Goal: Task Accomplishment & Management: Use online tool/utility

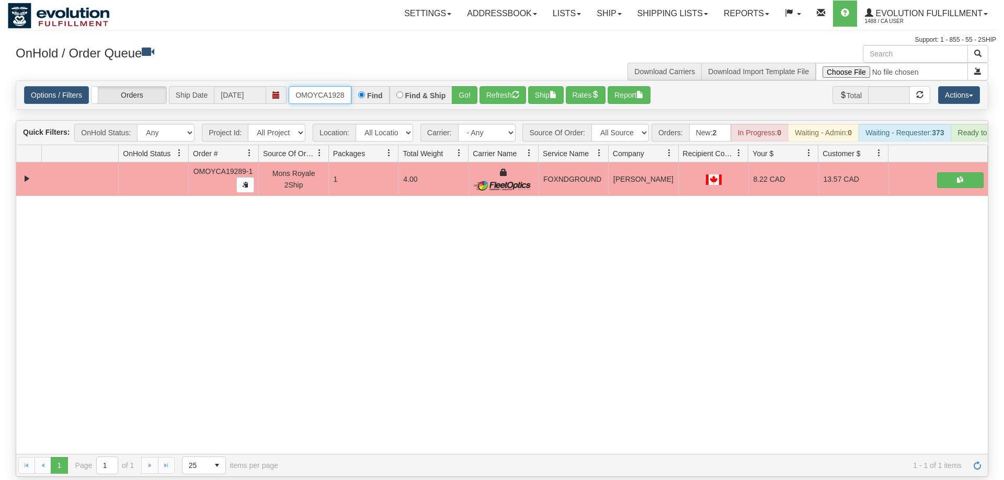
click at [328, 86] on input "OMOYCA19289-1" at bounding box center [320, 95] width 63 height 18
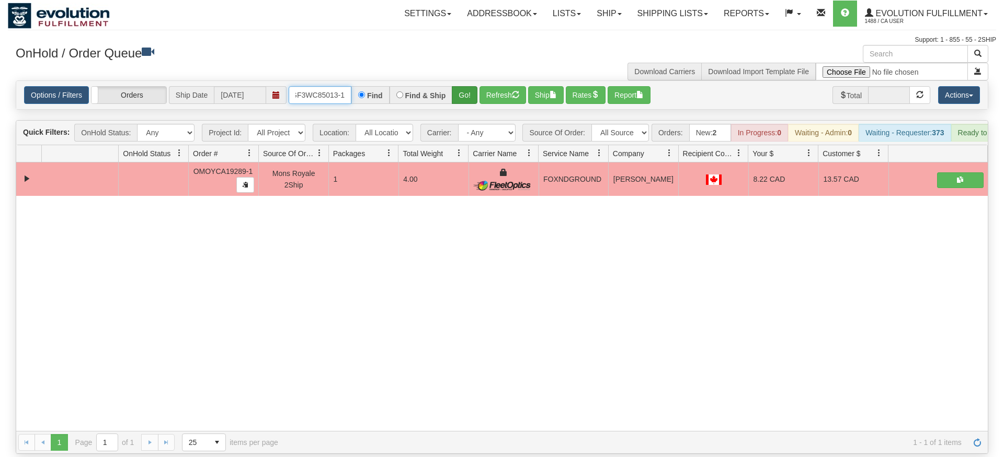
type input "OGF3WC85013-1"
click at [476, 101] on div "Is equal to Is not equal to Contains Does not contains CAD USD EUR ZAR [PERSON_…" at bounding box center [502, 267] width 988 height 374
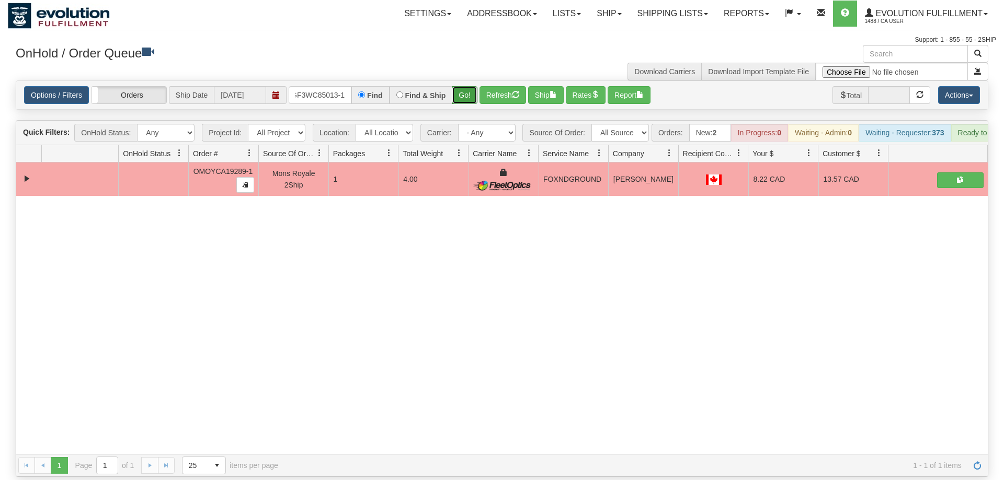
click at [467, 86] on button "Go!" at bounding box center [465, 95] width 26 height 18
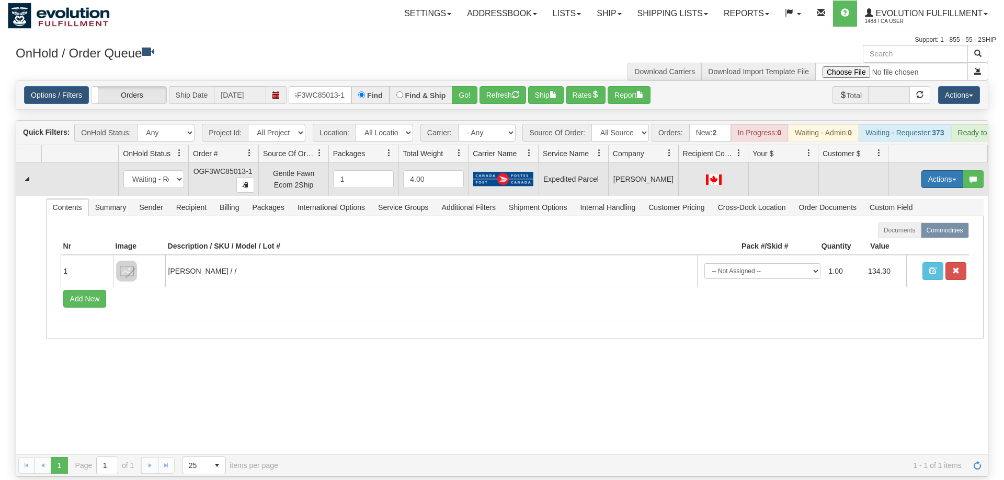
click at [937, 170] on button "Actions" at bounding box center [942, 179] width 42 height 18
click at [909, 222] on span "Rate All Services" at bounding box center [920, 226] width 63 height 8
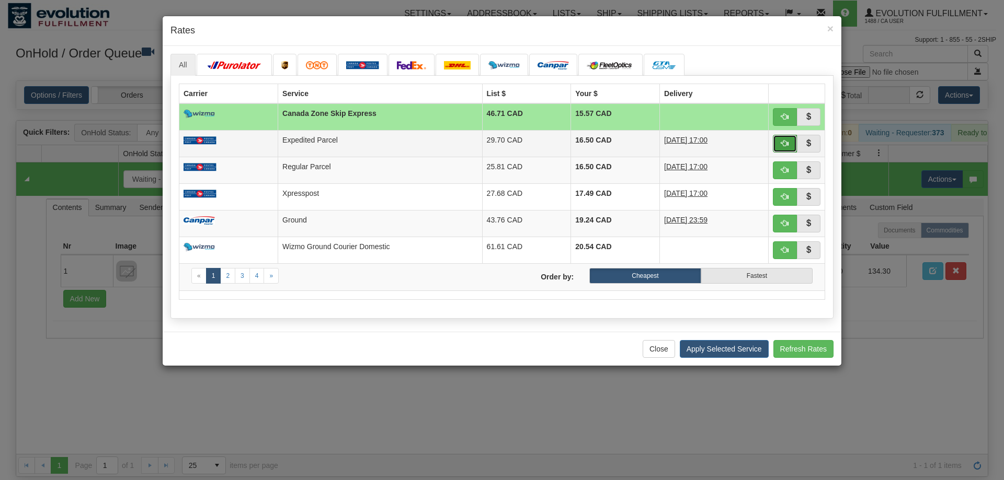
click at [777, 142] on button "button" at bounding box center [785, 144] width 24 height 18
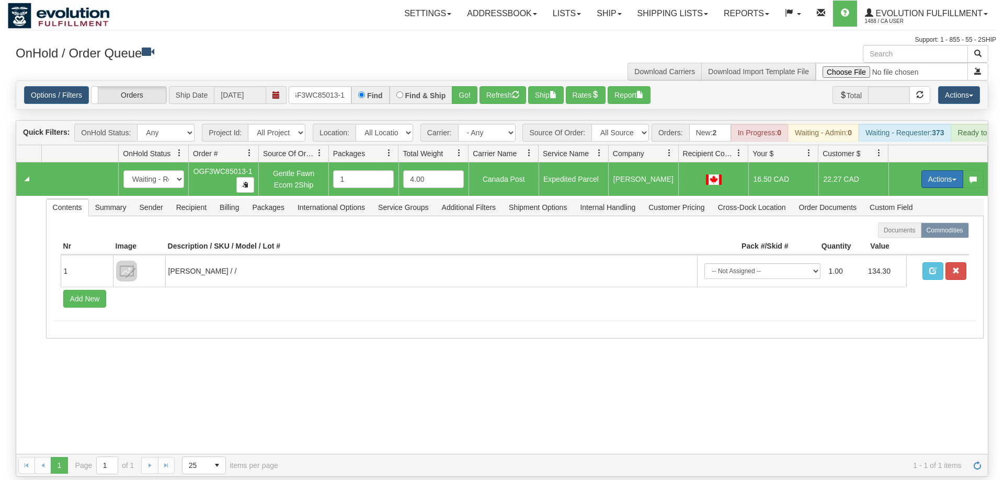
click at [937, 170] on button "Actions" at bounding box center [942, 179] width 42 height 18
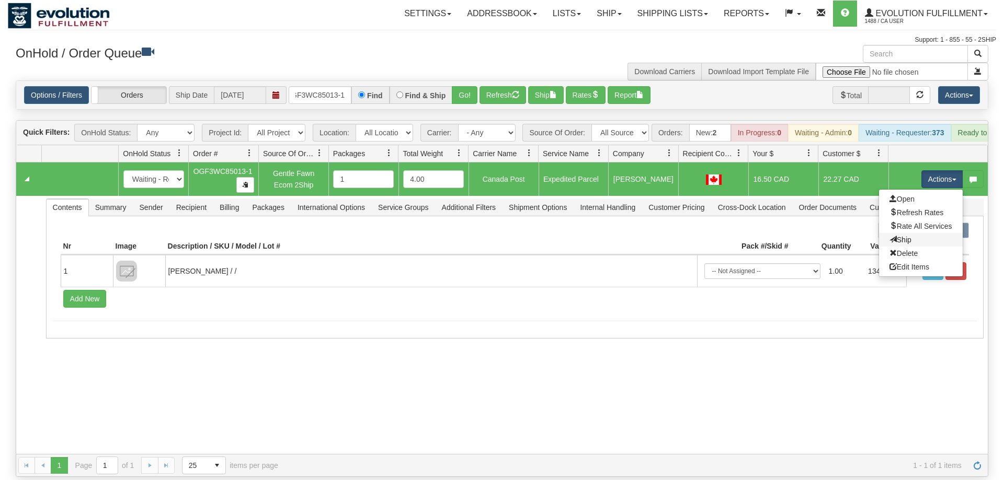
click at [915, 233] on link "Ship" at bounding box center [921, 240] width 84 height 14
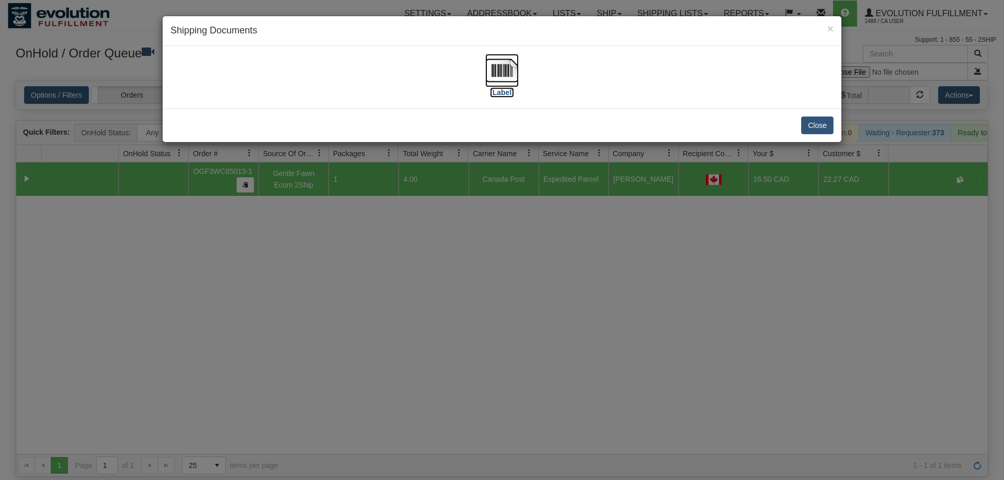
click at [512, 61] on img at bounding box center [501, 70] width 33 height 33
click at [474, 268] on div "× Shipping Documents [Label] Close" at bounding box center [502, 240] width 1004 height 480
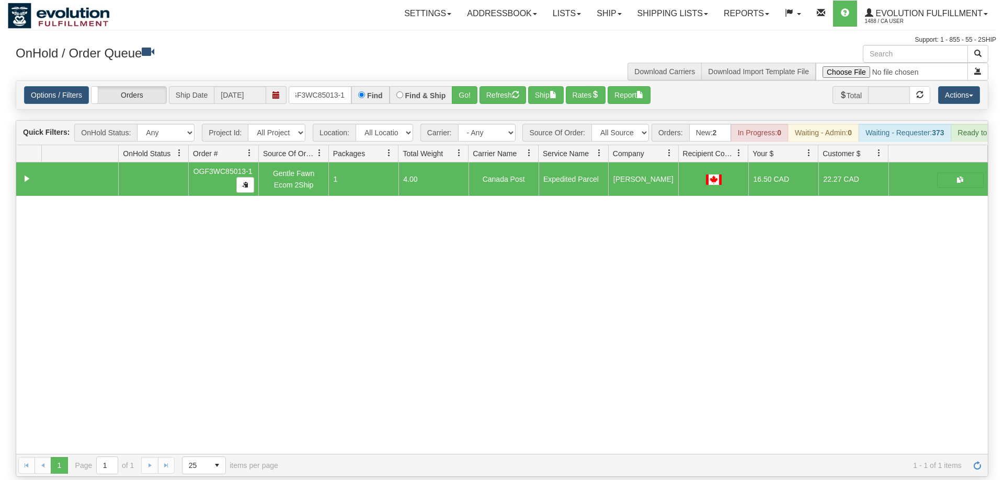
click at [331, 93] on div "Options / Filters Group Shipments Orders Ship Date [DATE] OGF3WC85013-1 Find Fi…" at bounding box center [501, 95] width 971 height 28
click at [334, 81] on div "Options / Filters Group Shipments Orders Ship Date [DATE] OGF3WC85013-1 Find Fi…" at bounding box center [501, 95] width 971 height 28
click at [329, 86] on input "OGF3WC85013-1" at bounding box center [320, 95] width 63 height 18
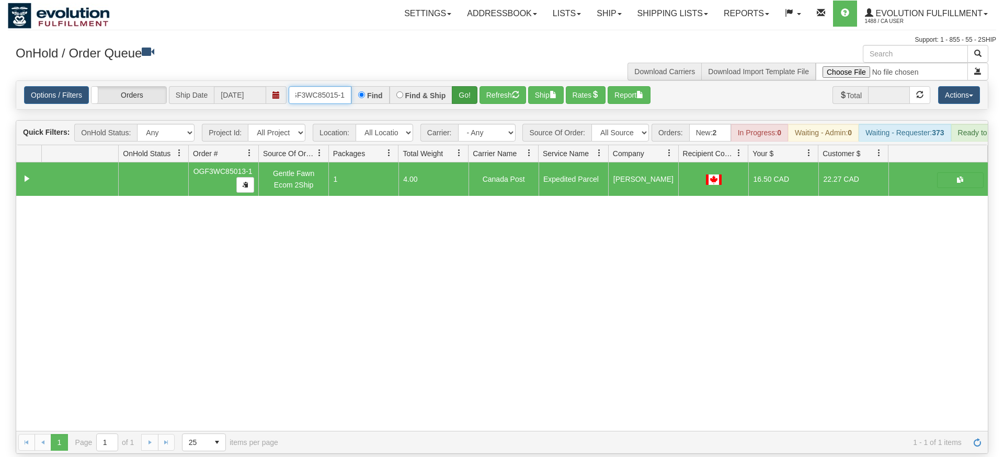
type input "OGF3WC85015-1"
click at [466, 105] on div "Is equal to Is not equal to Contains Does not contains CAD USD EUR ZAR [PERSON_…" at bounding box center [502, 267] width 988 height 374
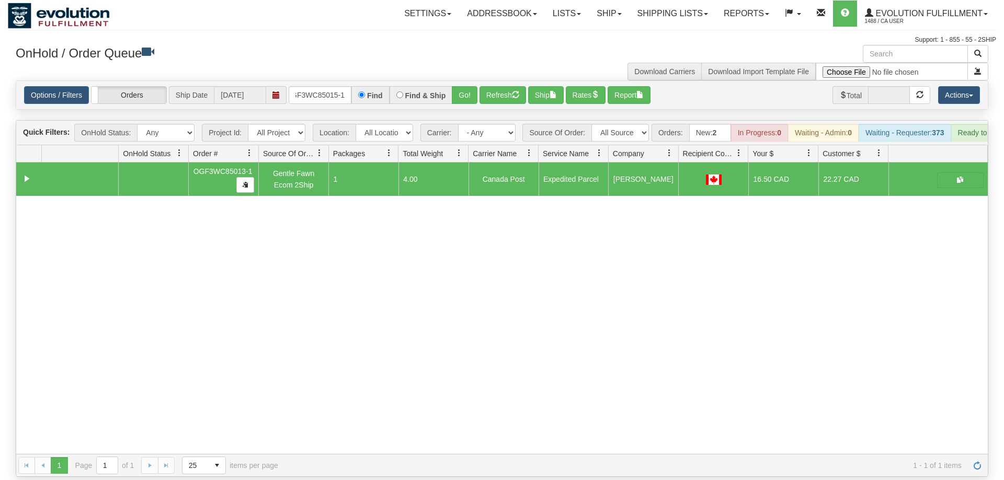
click at [475, 81] on div "Options / Filters Group Shipments Orders Ship Date [DATE] OGF3WC85015-1 Find Fi…" at bounding box center [501, 95] width 971 height 28
click at [466, 86] on button "Go!" at bounding box center [465, 95] width 26 height 18
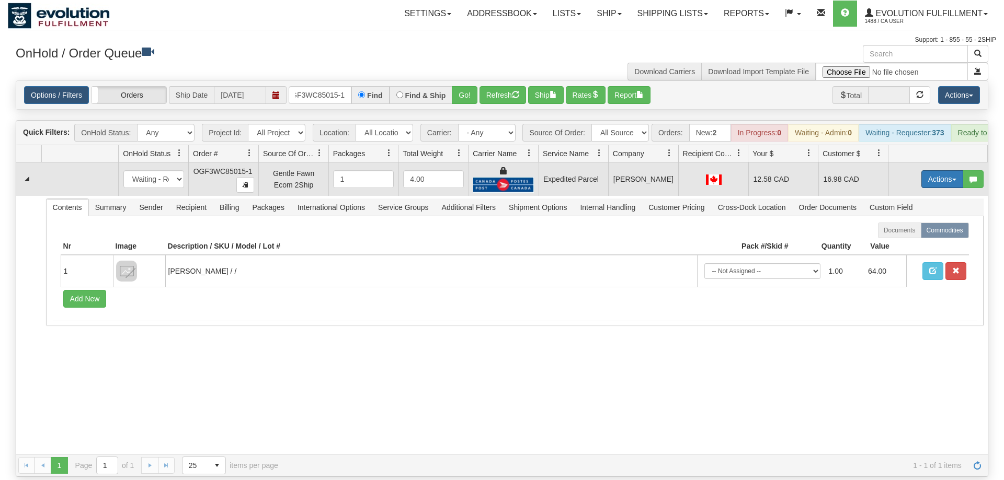
click at [929, 170] on button "Actions" at bounding box center [942, 179] width 42 height 18
click at [907, 236] on span "Ship" at bounding box center [900, 240] width 22 height 8
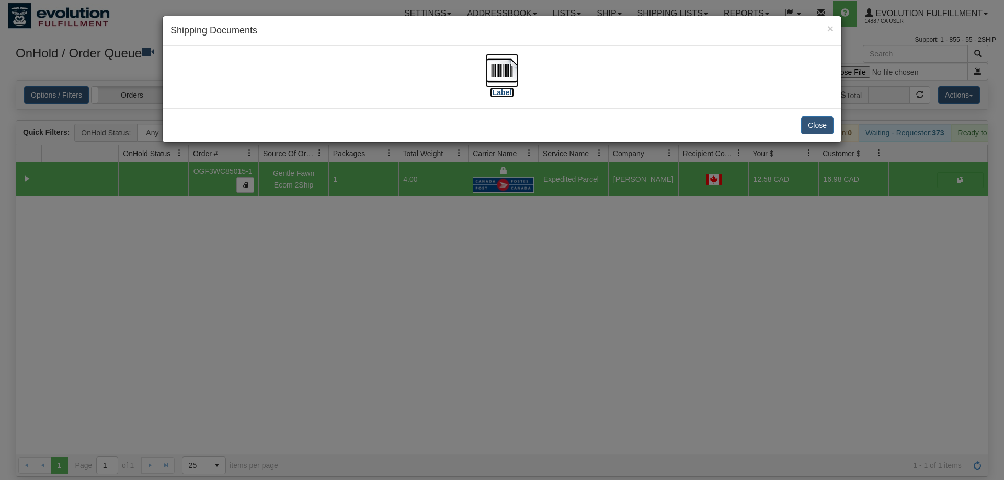
click at [500, 58] on img at bounding box center [501, 70] width 33 height 33
click at [496, 210] on div "× Shipping Documents [Label] Close" at bounding box center [502, 240] width 1004 height 480
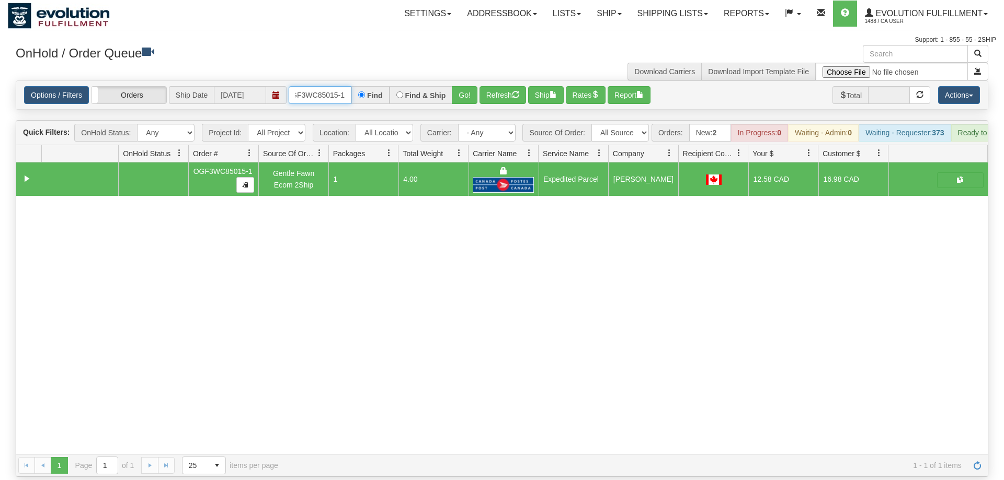
click at [326, 86] on input "OGF3WC85015-1" at bounding box center [320, 95] width 63 height 18
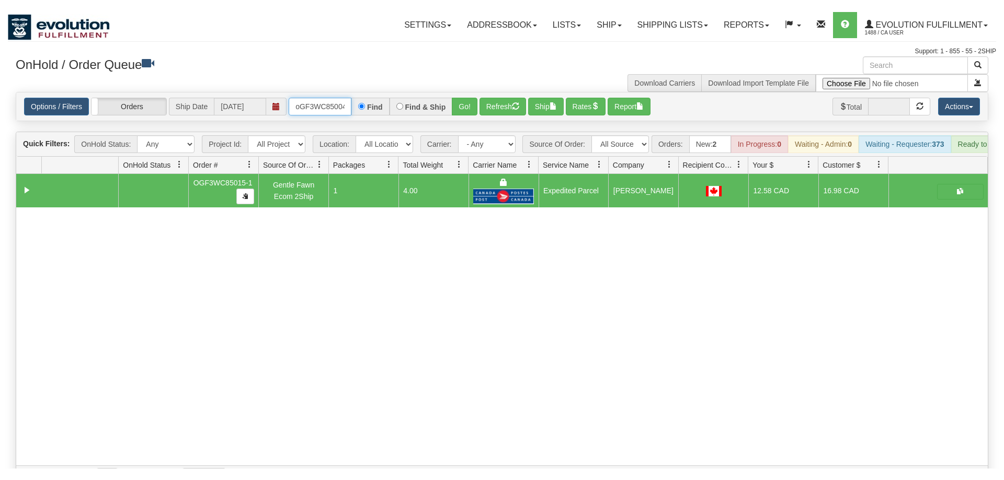
scroll to position [0, 8]
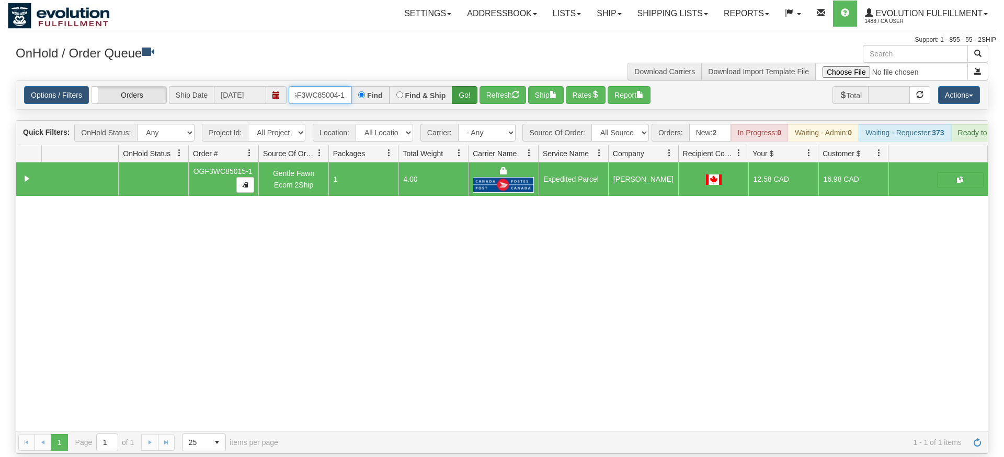
type input "oGF3WC85004-1"
click at [458, 105] on div "Is equal to Is not equal to Contains Does not contains CAD USD EUR ZAR [PERSON_…" at bounding box center [502, 267] width 988 height 374
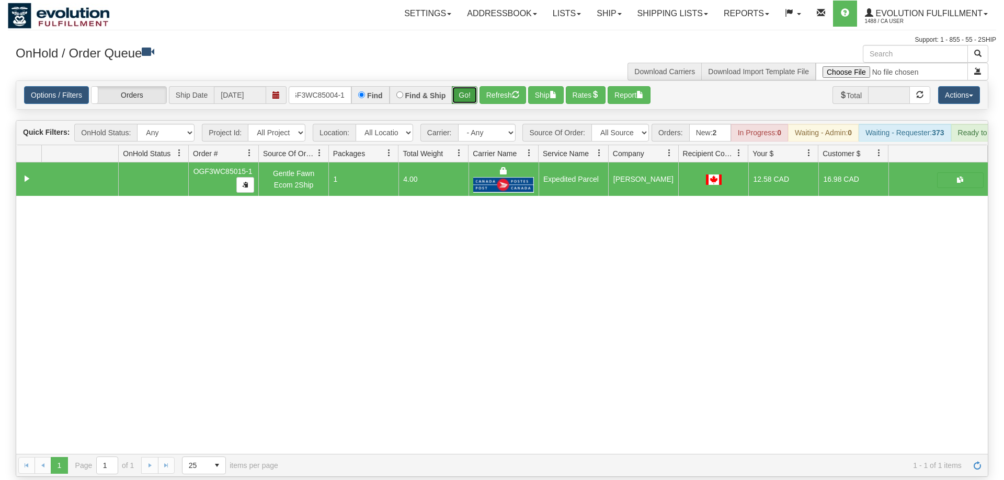
click at [459, 88] on button "Go!" at bounding box center [465, 95] width 26 height 18
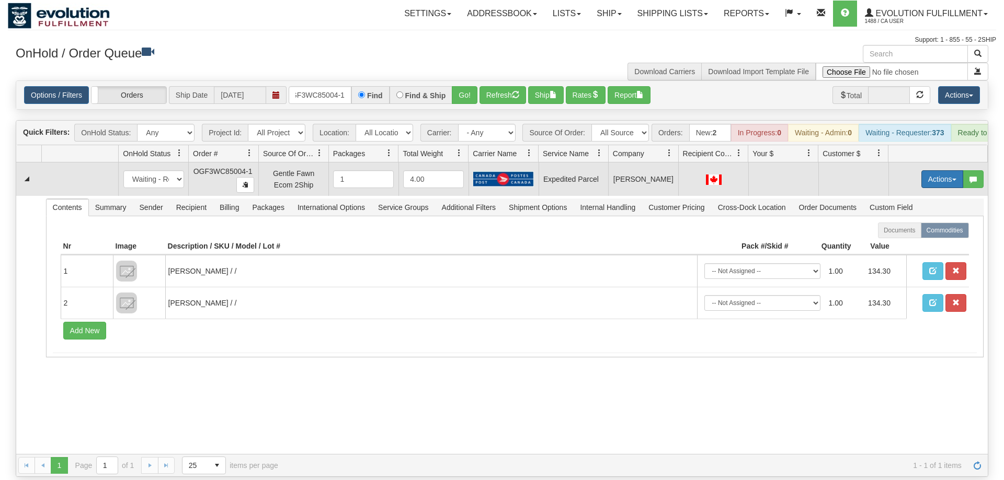
click at [955, 179] on span "button" at bounding box center [954, 180] width 4 height 2
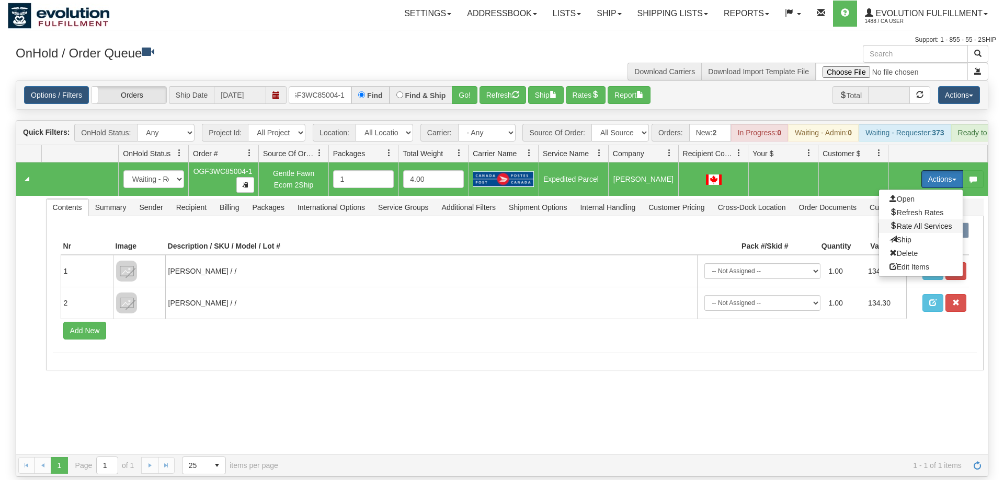
click at [927, 222] on span "Rate All Services" at bounding box center [920, 226] width 63 height 8
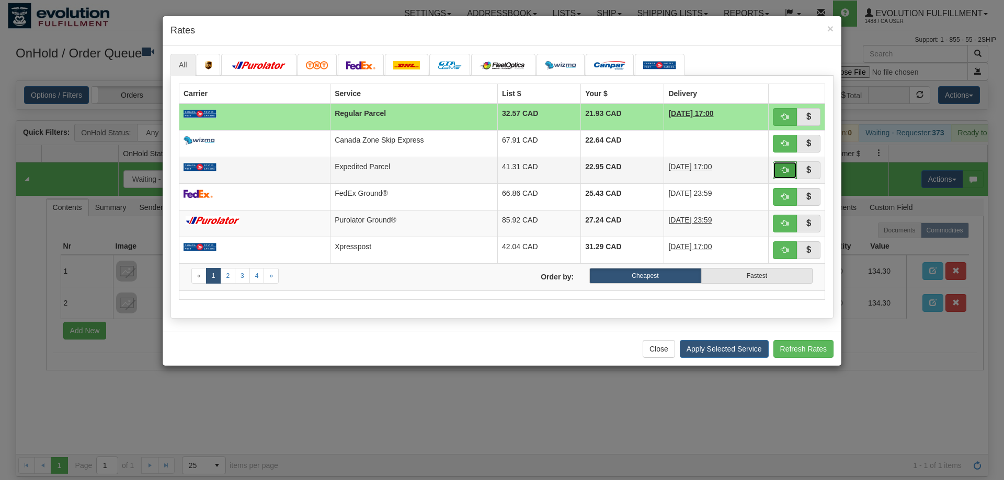
click at [788, 169] on span "button" at bounding box center [784, 169] width 7 height 7
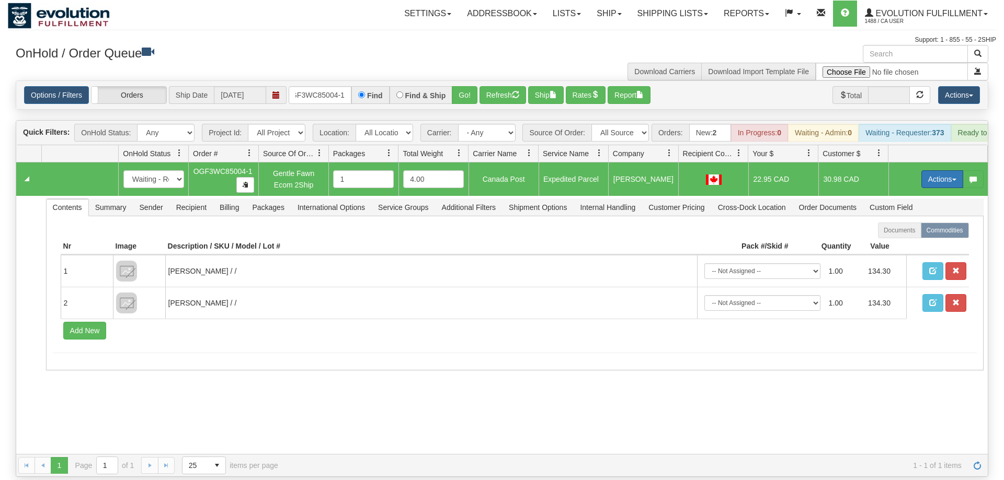
click at [931, 170] on button "Actions" at bounding box center [942, 179] width 42 height 18
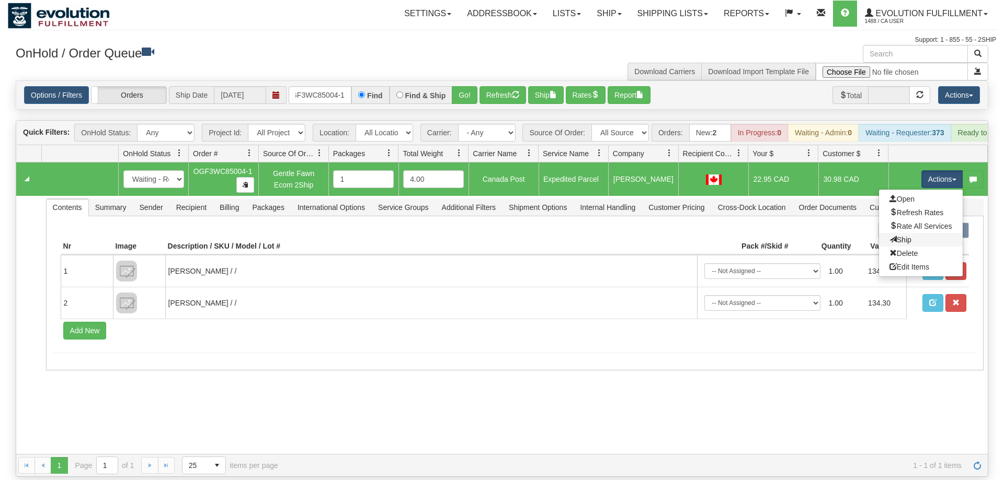
click at [910, 233] on link "Ship" at bounding box center [921, 240] width 84 height 14
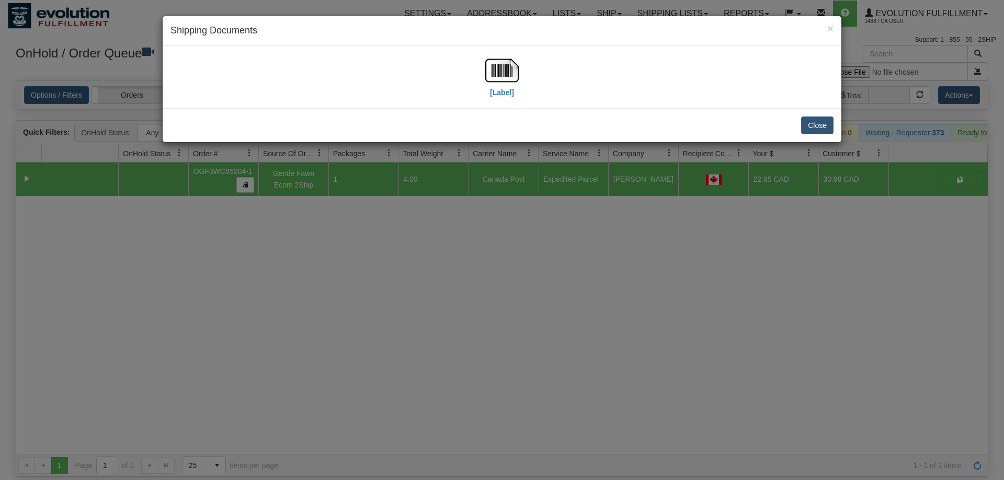
drag, startPoint x: 480, startPoint y: 86, endPoint x: 492, endPoint y: 82, distance: 12.7
click at [482, 86] on div "[Label]" at bounding box center [501, 77] width 663 height 47
click at [493, 82] on img at bounding box center [501, 70] width 33 height 33
drag, startPoint x: 428, startPoint y: 255, endPoint x: 355, endPoint y: 177, distance: 106.9
click at [430, 253] on div "× Shipping Documents [Label] Close" at bounding box center [502, 240] width 1004 height 480
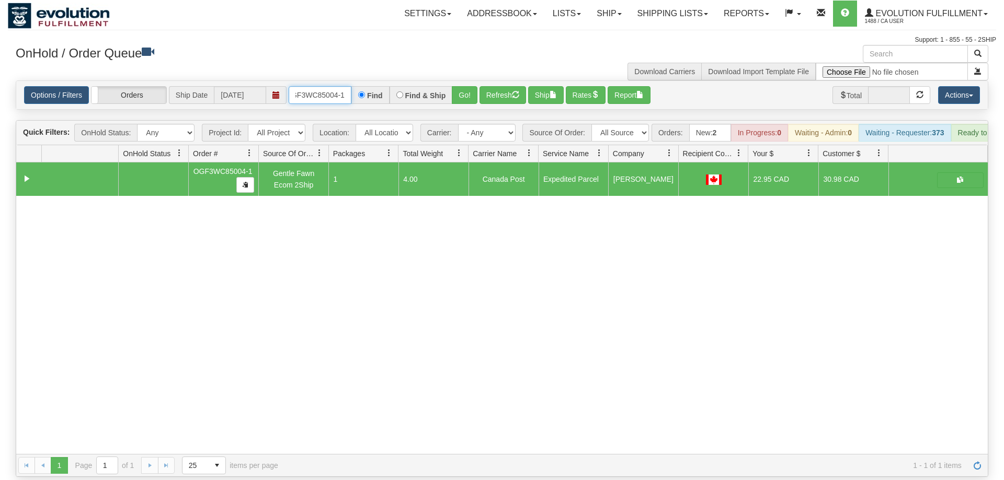
click at [331, 86] on input "oGF3WC85004-1" at bounding box center [320, 95] width 63 height 18
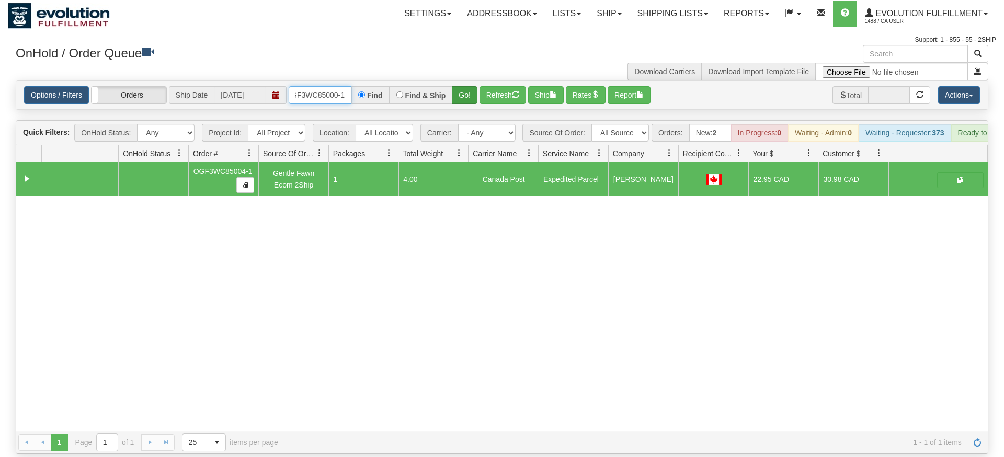
type input "OGF3WC85000-1"
drag, startPoint x: 456, startPoint y: 78, endPoint x: 459, endPoint y: 86, distance: 8.8
click at [458, 100] on div "Is equal to Is not equal to Contains Does not contains CAD USD EUR ZAR [PERSON_…" at bounding box center [502, 267] width 988 height 374
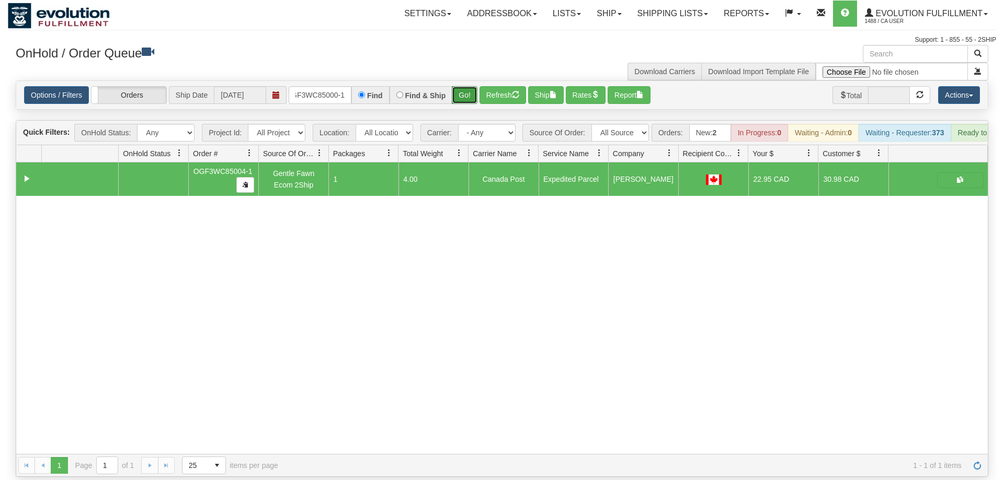
click at [459, 86] on button "Go!" at bounding box center [465, 95] width 26 height 18
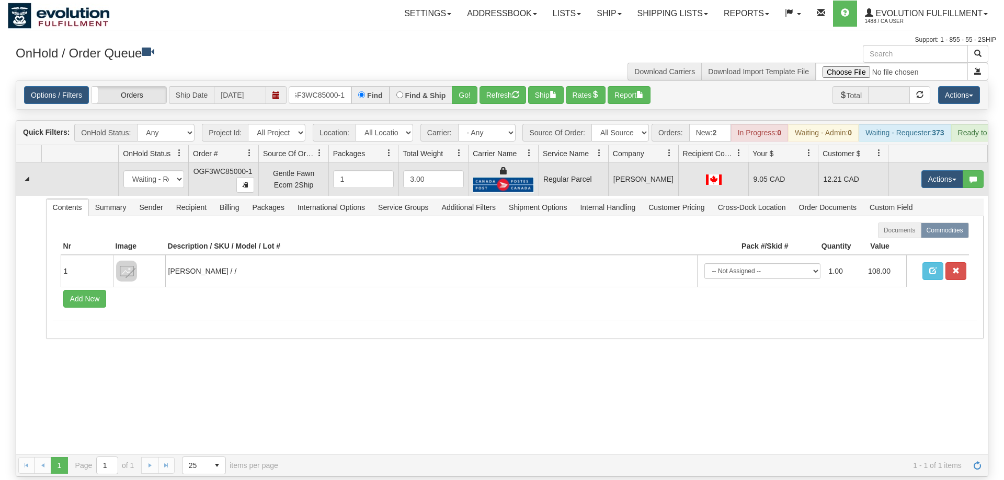
click at [940, 163] on td "Actions Open Refresh Rates Rate All Services Ship Delete Edit Items" at bounding box center [937, 179] width 99 height 33
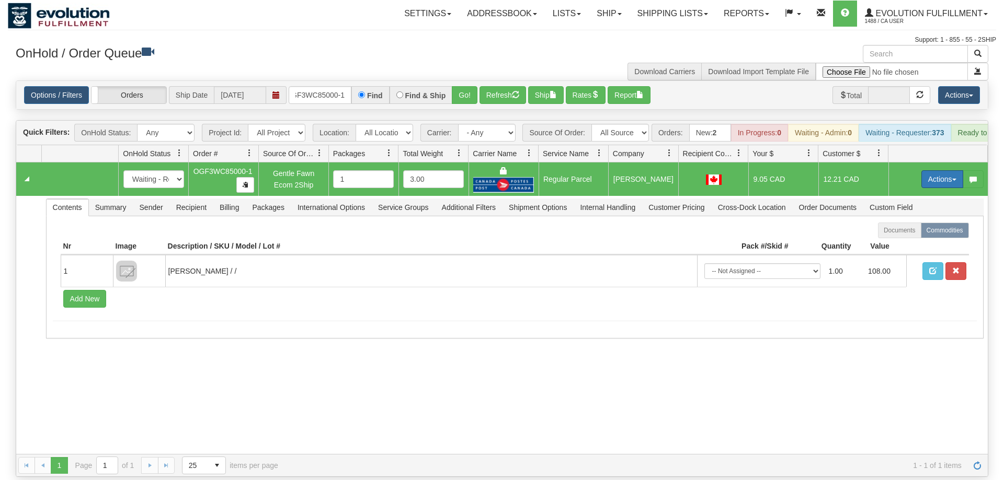
click at [940, 170] on button "Actions" at bounding box center [942, 179] width 42 height 18
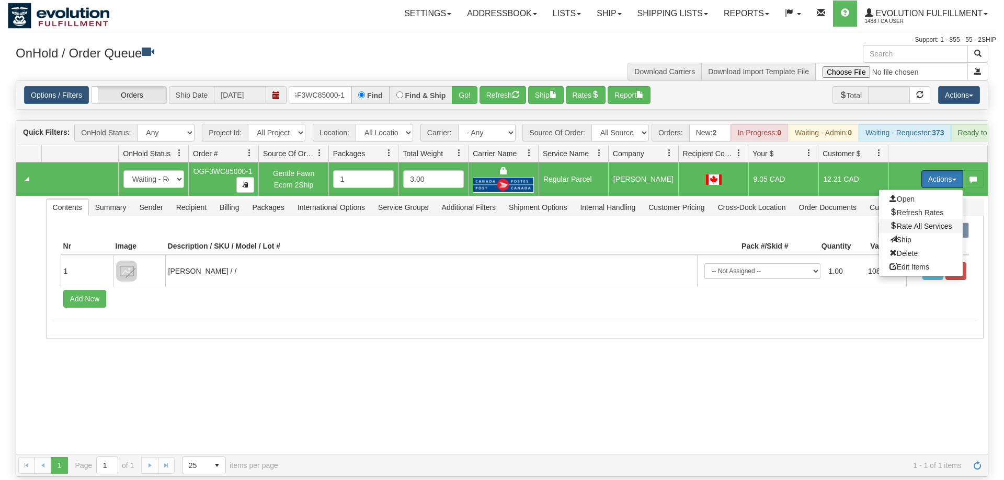
click at [934, 222] on span "Rate All Services" at bounding box center [920, 226] width 63 height 8
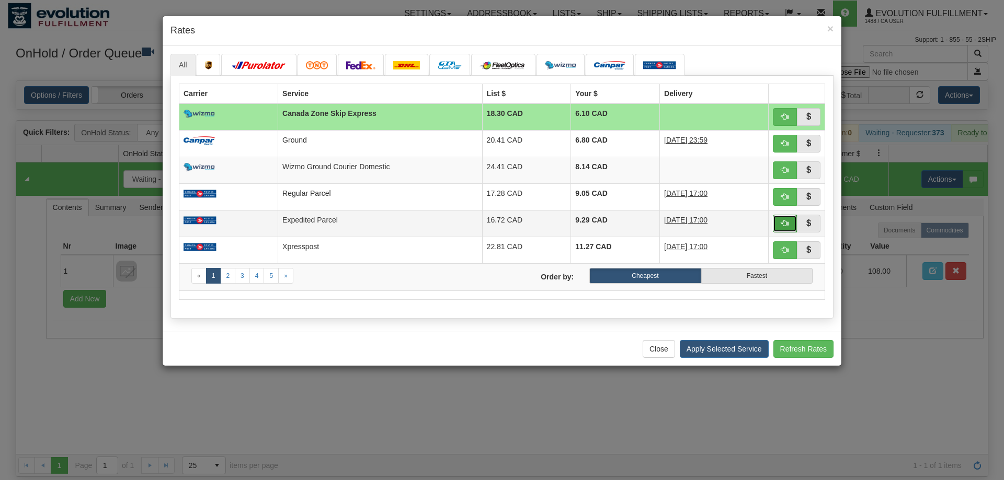
click at [787, 223] on span "button" at bounding box center [784, 223] width 7 height 7
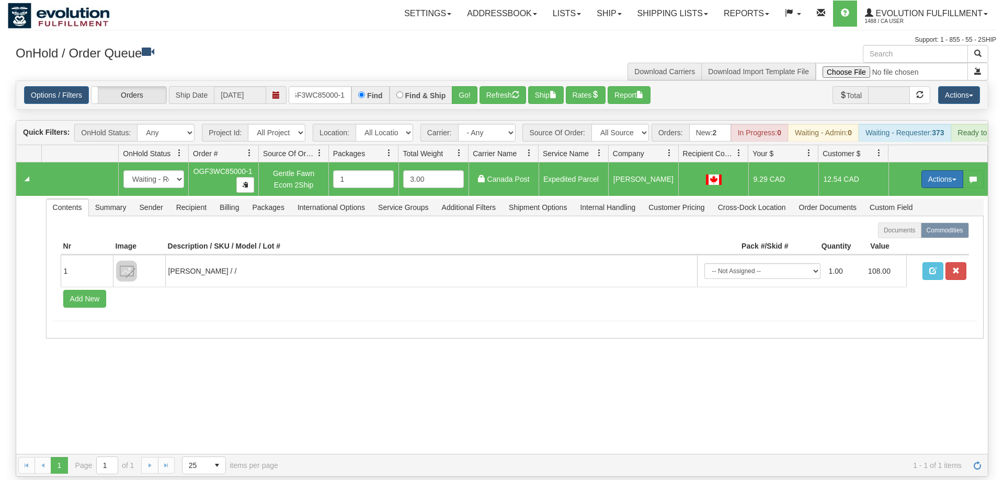
click at [931, 170] on button "Actions" at bounding box center [942, 179] width 42 height 18
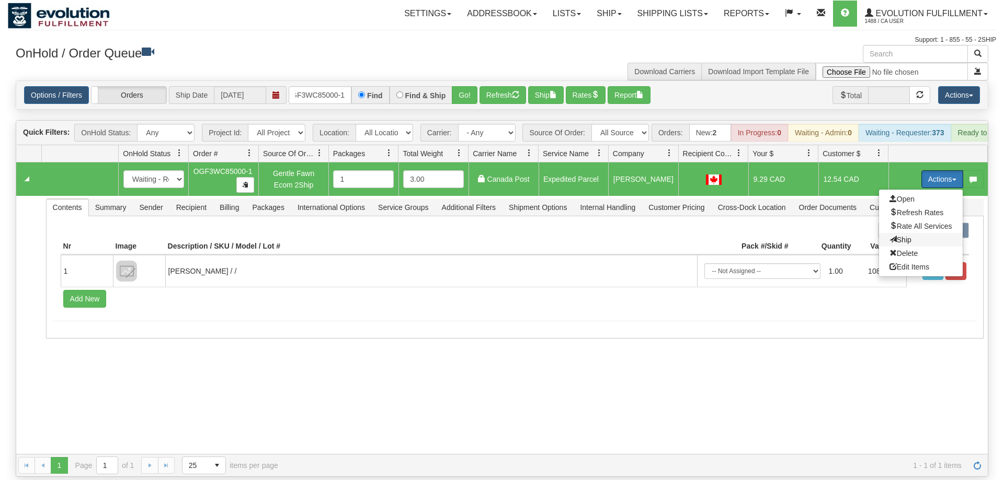
click at [903, 236] on span "Ship" at bounding box center [900, 240] width 22 height 8
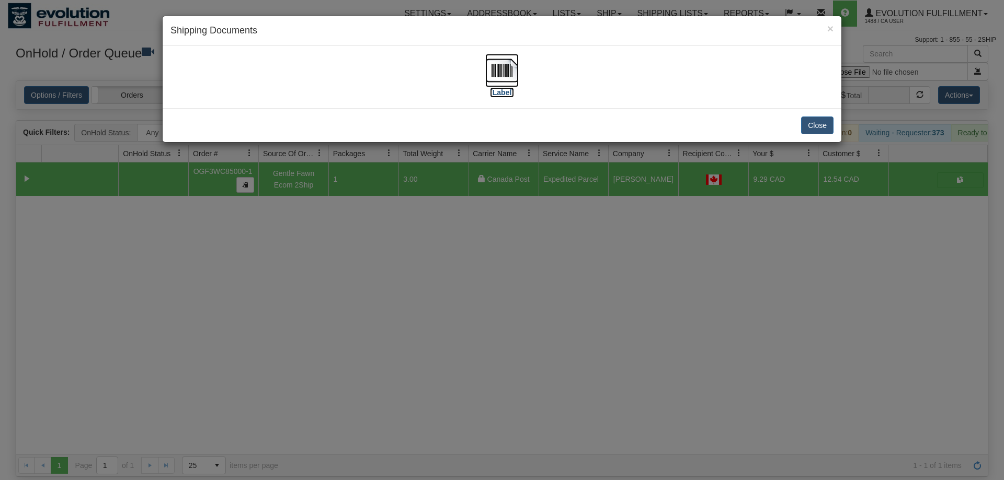
click at [509, 67] on img at bounding box center [501, 70] width 33 height 33
click at [475, 294] on div "× Shipping Documents [Label] Close" at bounding box center [502, 240] width 1004 height 480
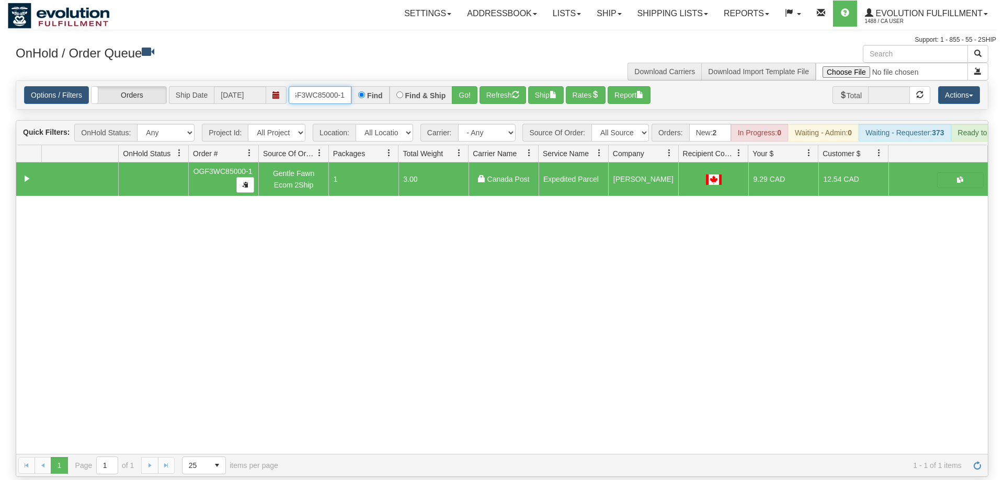
click at [326, 86] on input "OGF3WC85000-1" at bounding box center [320, 95] width 63 height 18
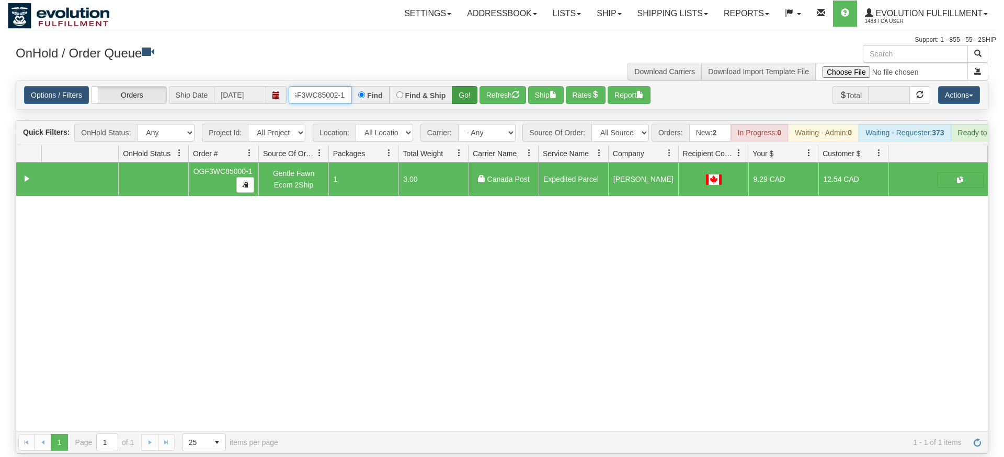
type input "OGF3WC85002-1"
click at [462, 106] on div "Is equal to Is not equal to Contains Does not contains CAD USD EUR ZAR [PERSON_…" at bounding box center [502, 267] width 988 height 374
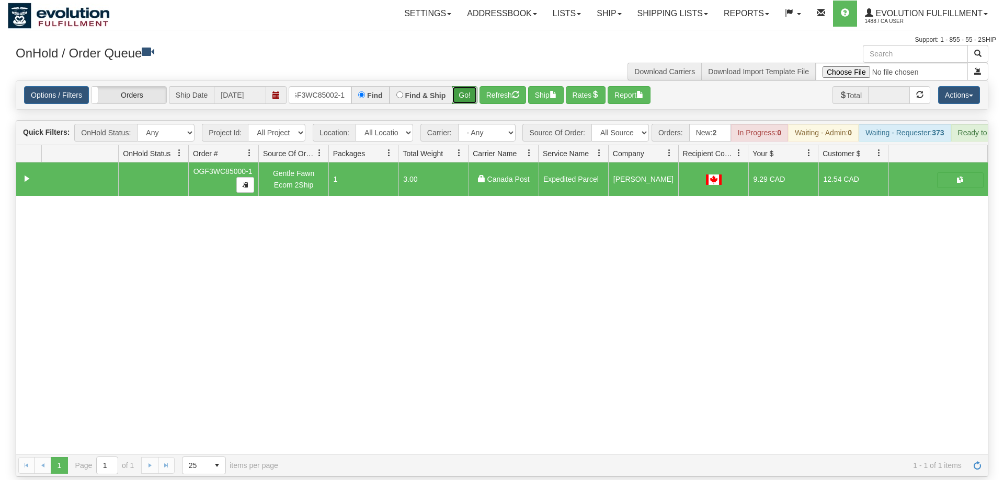
click at [460, 86] on button "Go!" at bounding box center [465, 95] width 26 height 18
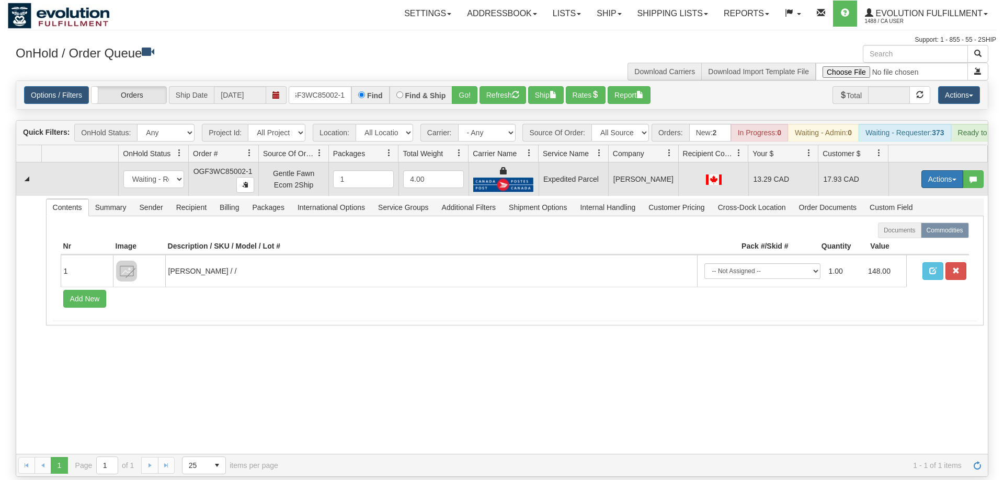
click at [949, 170] on button "Actions" at bounding box center [942, 179] width 42 height 18
click at [923, 233] on link "Ship" at bounding box center [921, 240] width 84 height 14
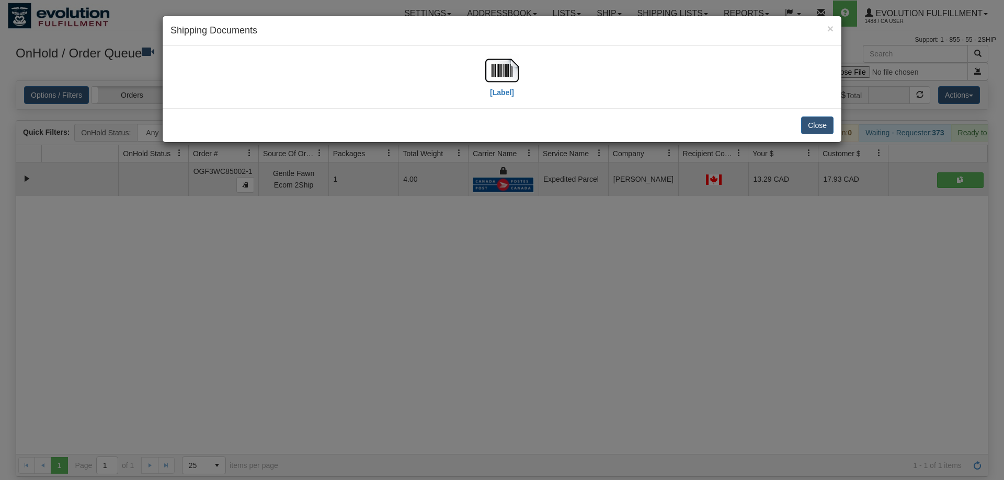
click at [521, 69] on div "[Label]" at bounding box center [501, 77] width 663 height 47
click at [514, 76] on img at bounding box center [501, 70] width 33 height 33
drag, startPoint x: 471, startPoint y: 225, endPoint x: 372, endPoint y: 63, distance: 190.3
click at [471, 221] on div "× Shipping Documents [Label] Close" at bounding box center [502, 240] width 1004 height 480
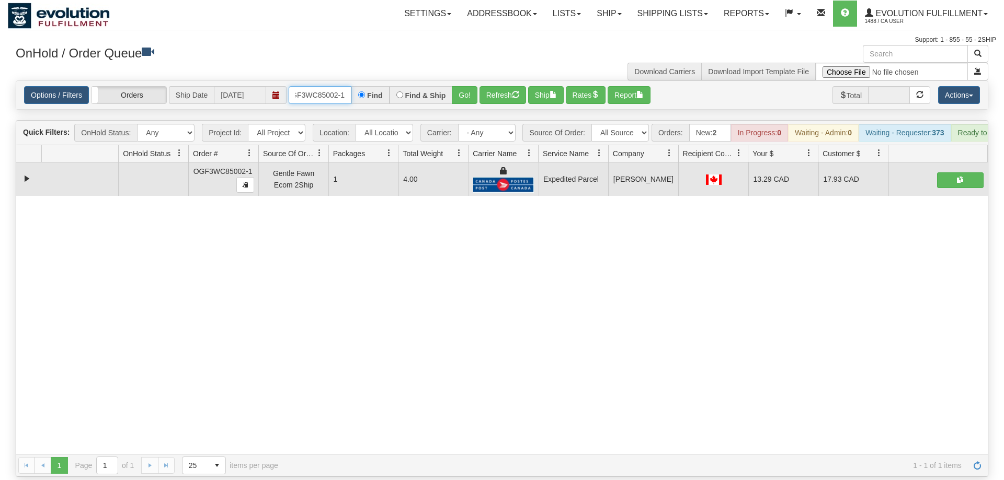
click at [319, 86] on input "OGF3WC85002-1" at bounding box center [320, 95] width 63 height 18
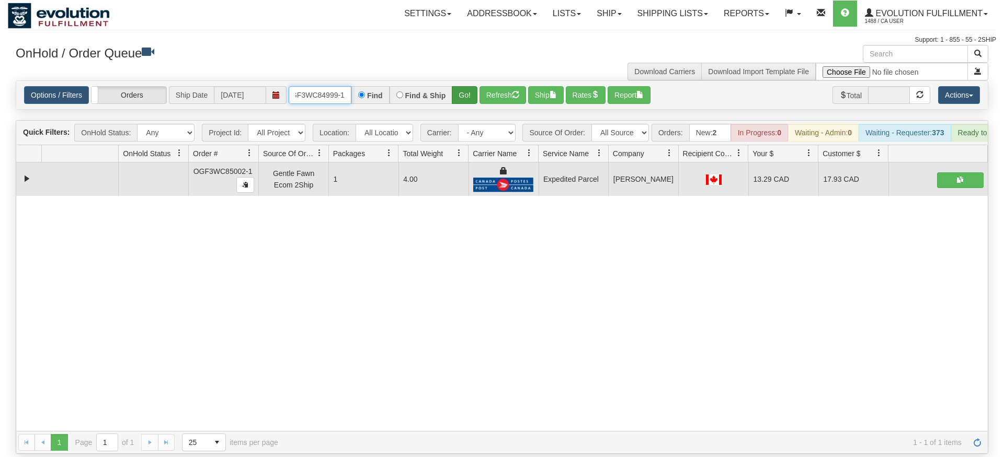
type input "oGF3WC84999-1"
click at [456, 97] on div "Is equal to Is not equal to Contains Does not contains CAD USD EUR ZAR [PERSON_…" at bounding box center [502, 267] width 988 height 374
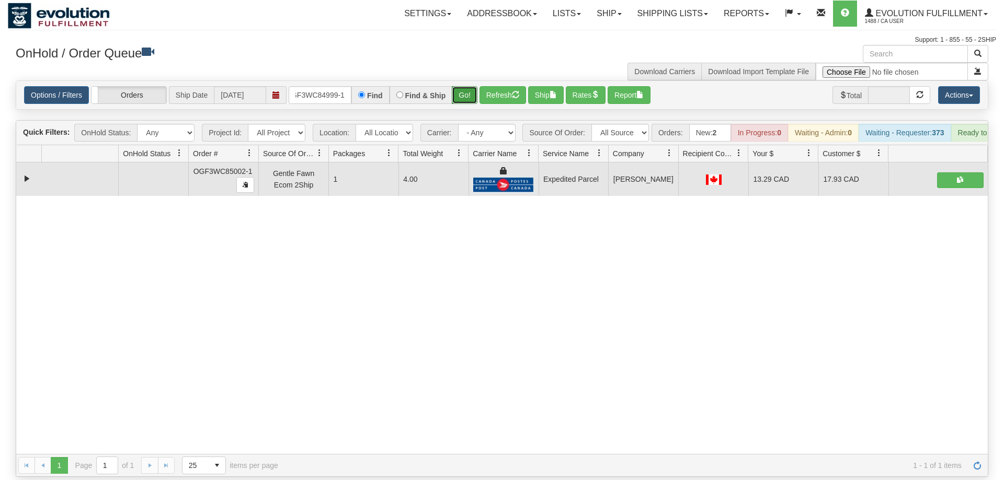
click at [462, 86] on button "Go!" at bounding box center [465, 95] width 26 height 18
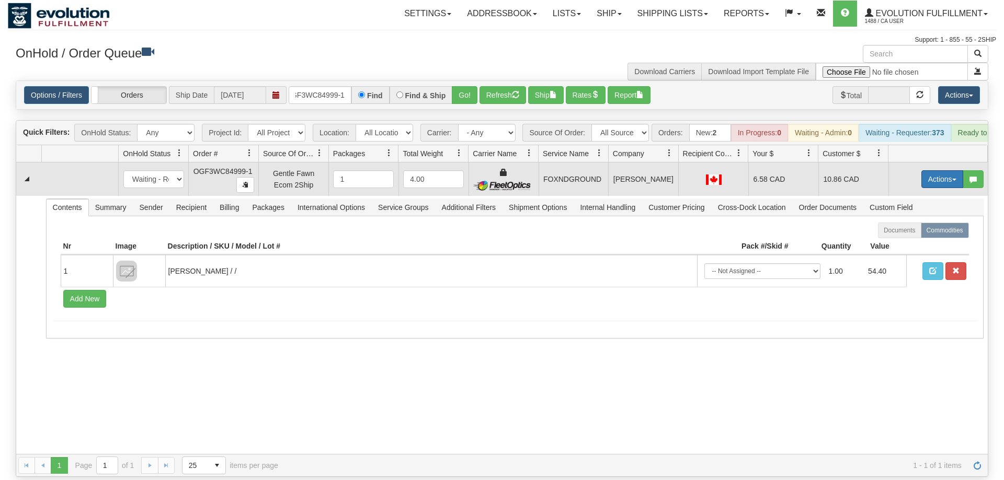
click at [947, 170] on button "Actions" at bounding box center [942, 179] width 42 height 18
click at [918, 233] on link "Ship" at bounding box center [921, 240] width 84 height 14
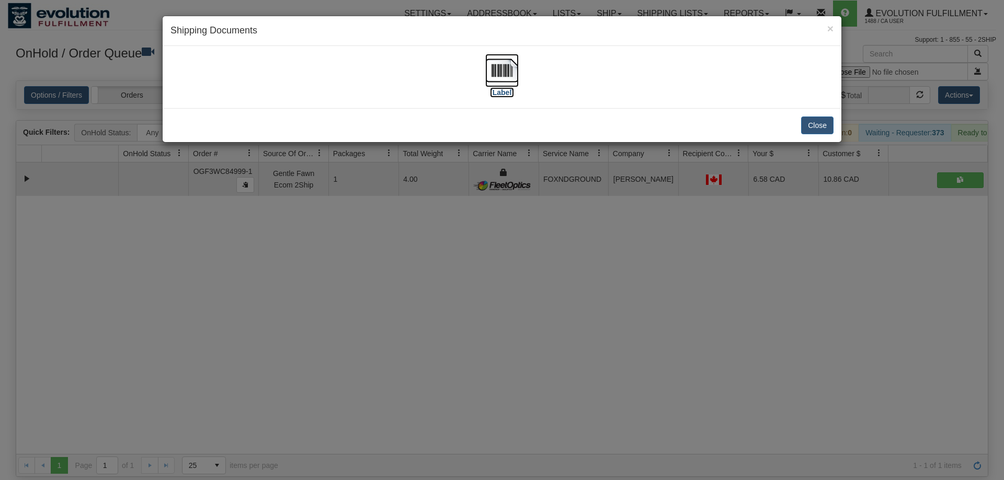
click at [494, 62] on img at bounding box center [501, 70] width 33 height 33
drag, startPoint x: 429, startPoint y: 265, endPoint x: 378, endPoint y: 126, distance: 147.7
click at [430, 256] on div "× Shipping Documents [Label] Close" at bounding box center [502, 240] width 1004 height 480
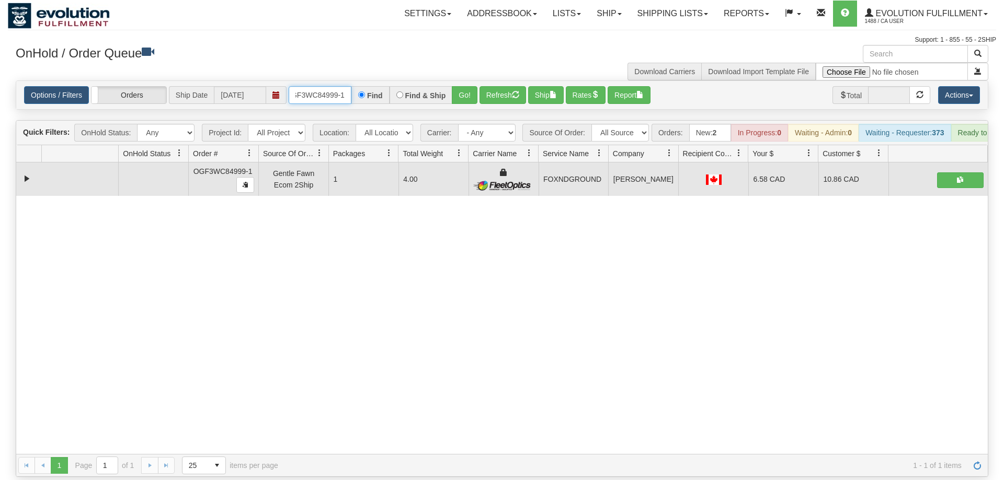
click at [330, 88] on input "oGF3WC84999-1" at bounding box center [320, 95] width 63 height 18
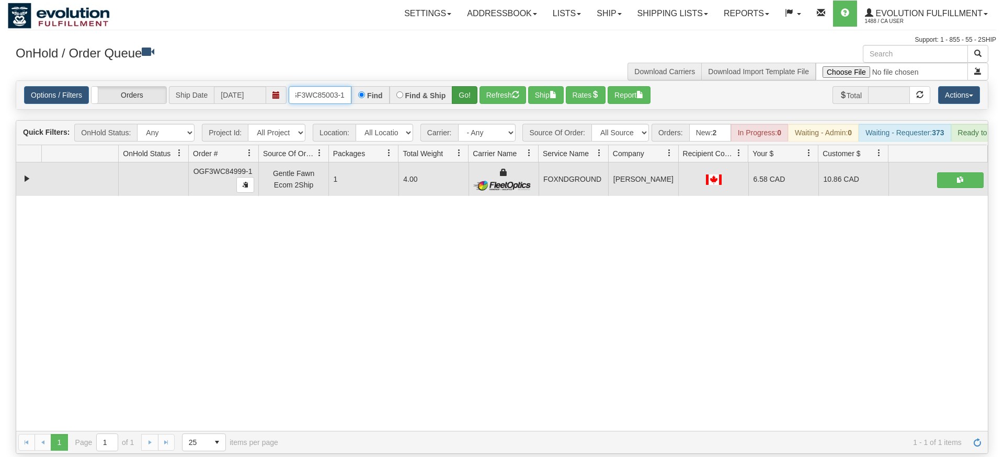
type input "oGF3WC85003-1"
click at [458, 100] on div "Is equal to Is not equal to Contains Does not contains CAD USD EUR ZAR [PERSON_…" at bounding box center [502, 267] width 988 height 374
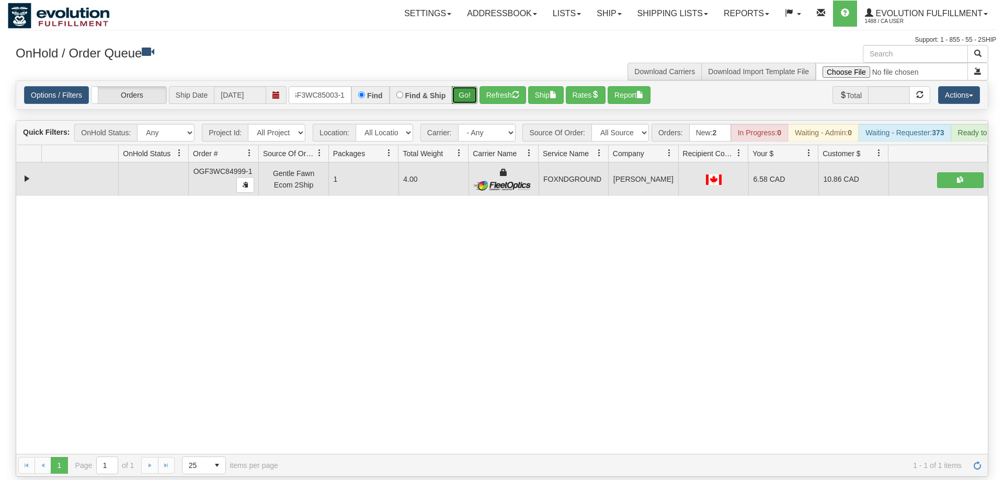
click at [459, 86] on button "Go!" at bounding box center [465, 95] width 26 height 18
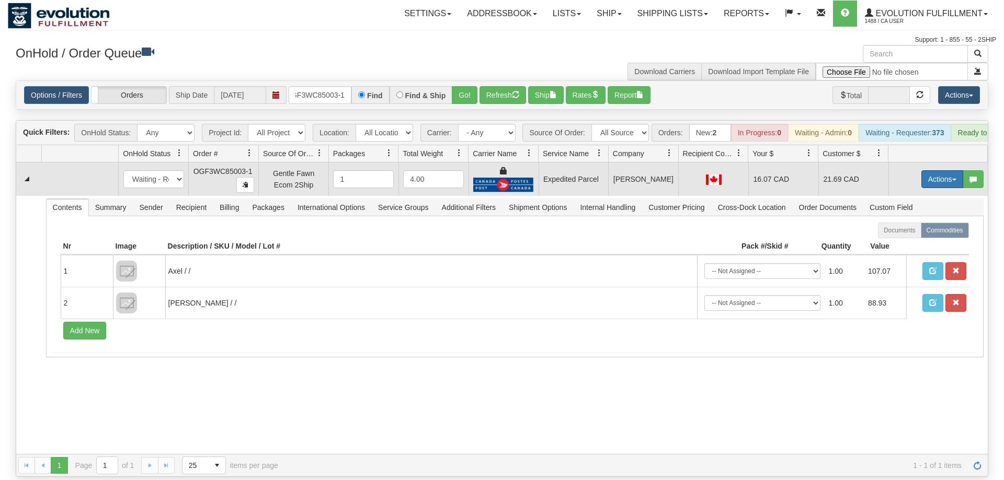
click at [951, 170] on button "Actions" at bounding box center [942, 179] width 42 height 18
click at [923, 233] on link "Ship" at bounding box center [921, 240] width 84 height 14
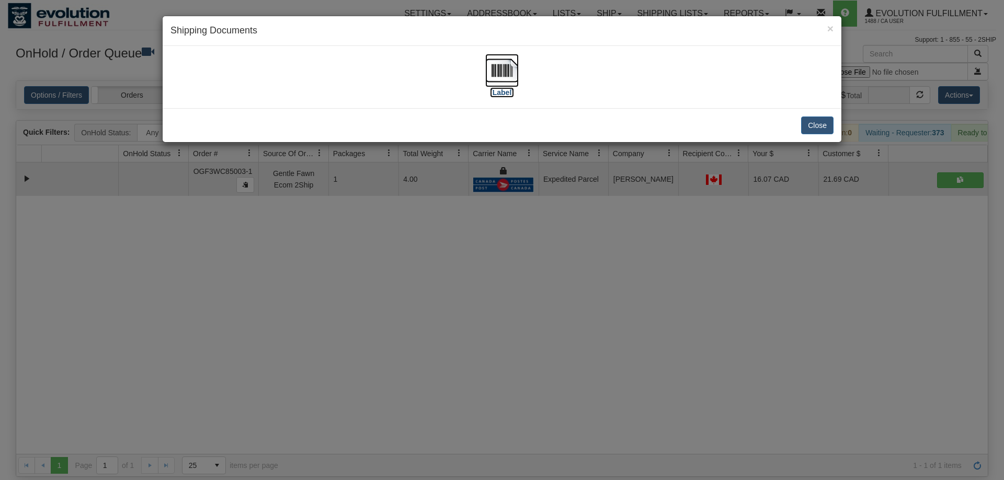
click at [502, 78] on img at bounding box center [501, 70] width 33 height 33
drag, startPoint x: 418, startPoint y: 225, endPoint x: 300, endPoint y: 109, distance: 165.6
click at [417, 223] on div "× Shipping Documents [Label] Close" at bounding box center [502, 240] width 1004 height 480
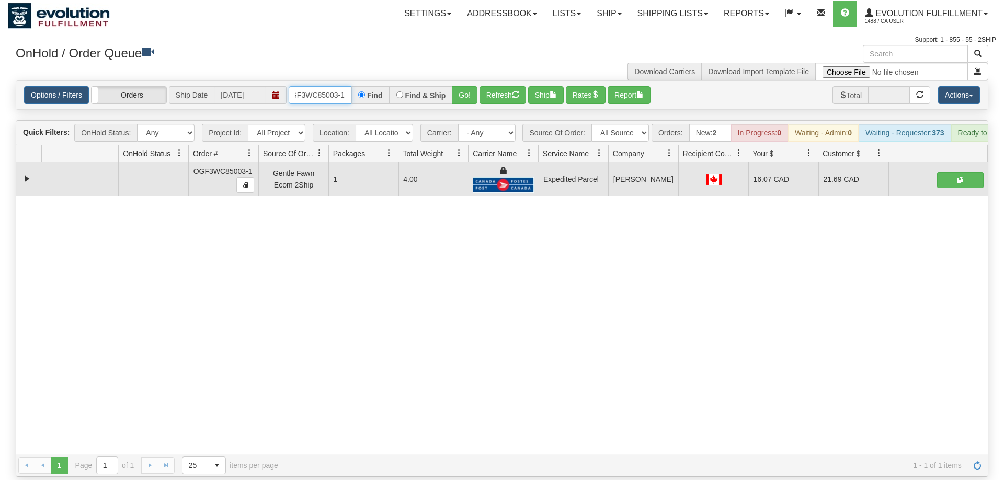
click at [319, 86] on input "oGF3WC85003-1" at bounding box center [320, 95] width 63 height 18
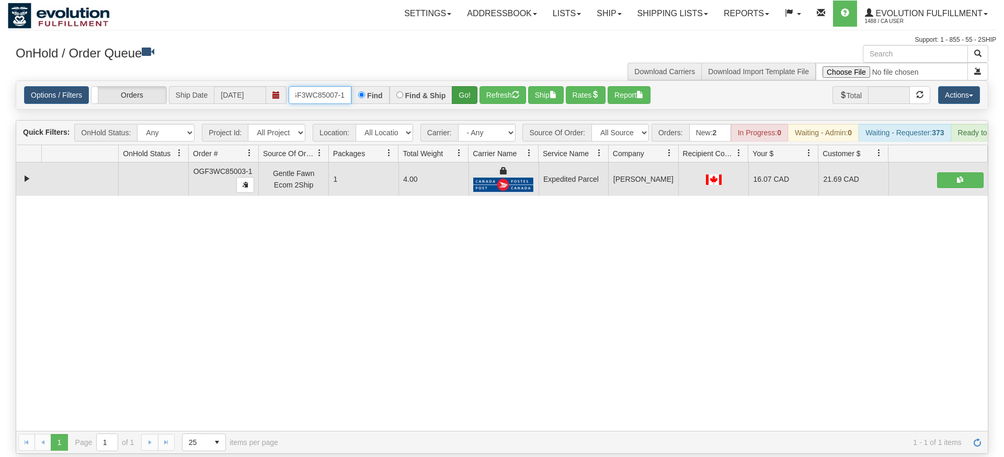
type input "OGF3WC85007-1"
click at [465, 101] on div "Is equal to Is not equal to Contains Does not contains CAD USD EUR ZAR [PERSON_…" at bounding box center [502, 267] width 988 height 374
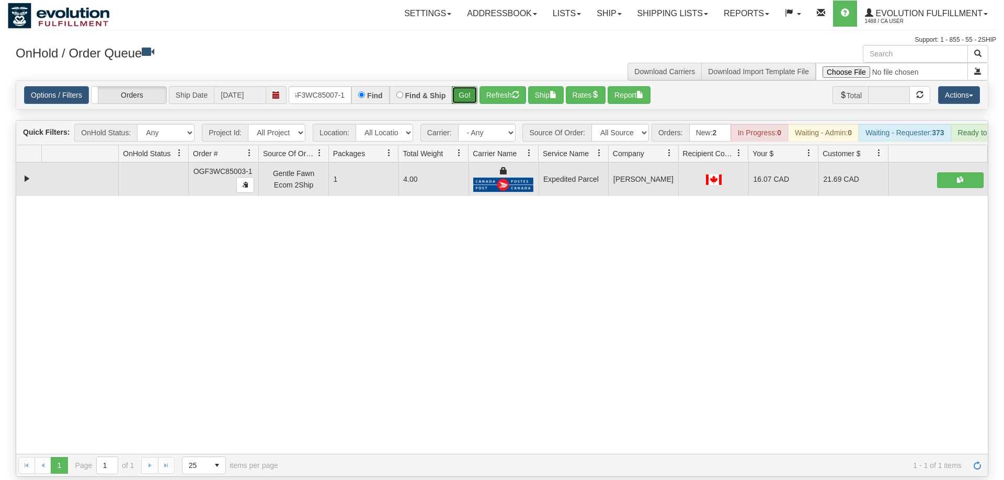
click at [469, 86] on button "Go!" at bounding box center [465, 95] width 26 height 18
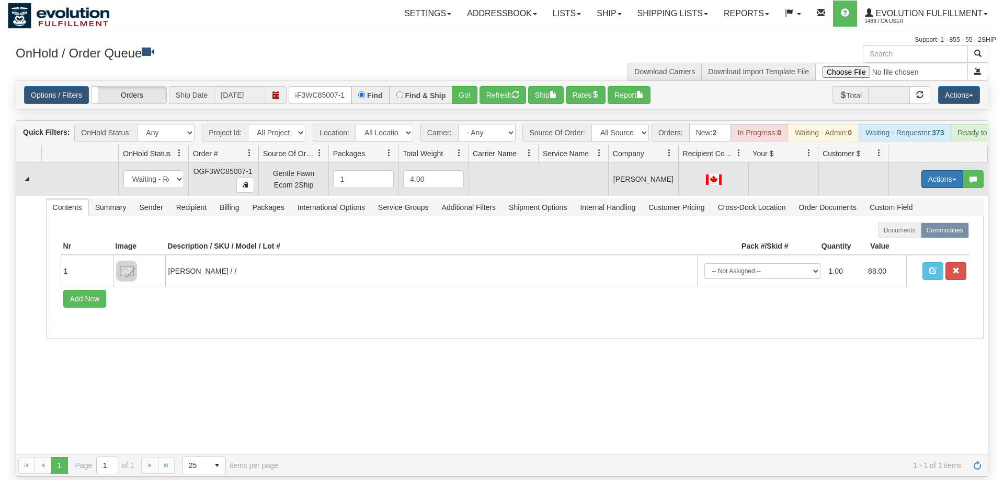
click at [930, 170] on button "Actions" at bounding box center [942, 179] width 42 height 18
click at [907, 222] on span "Rate All Services" at bounding box center [920, 226] width 63 height 8
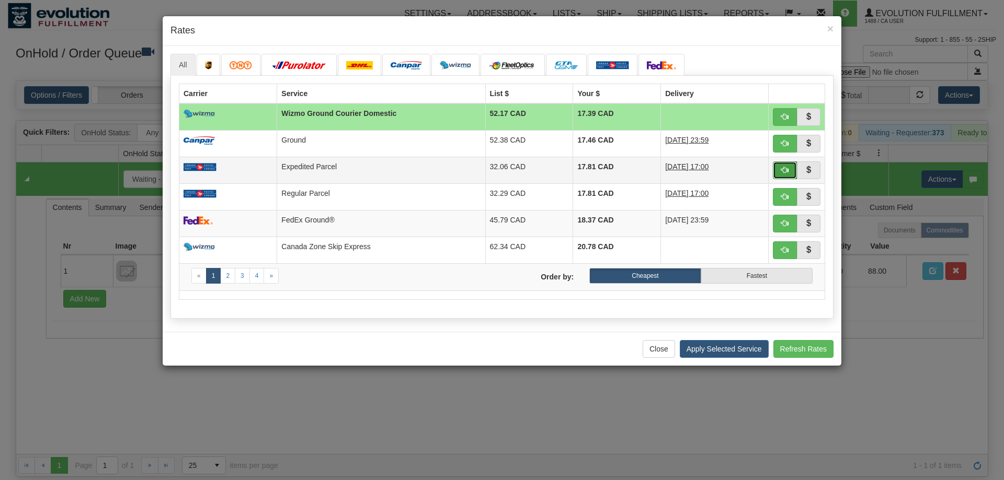
click at [784, 174] on span "button" at bounding box center [784, 169] width 7 height 7
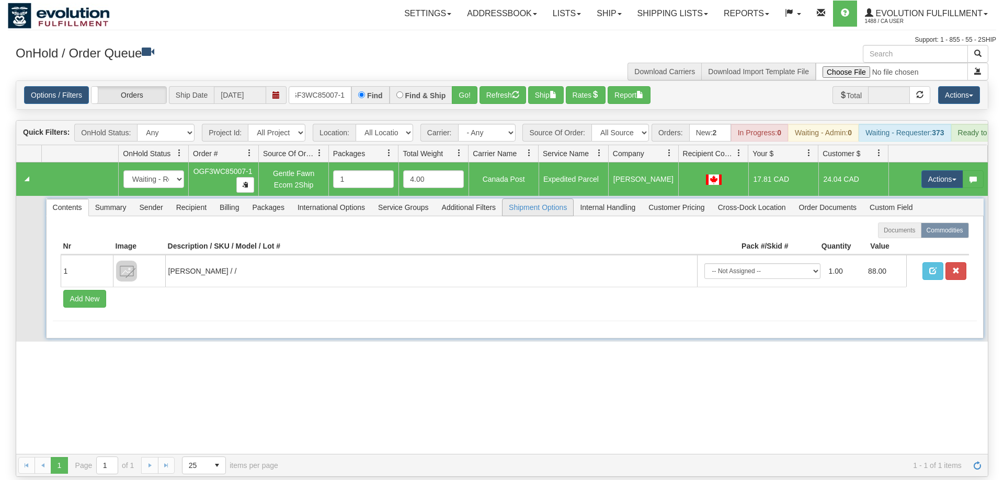
click at [534, 199] on span "Shipment Options" at bounding box center [537, 207] width 71 height 17
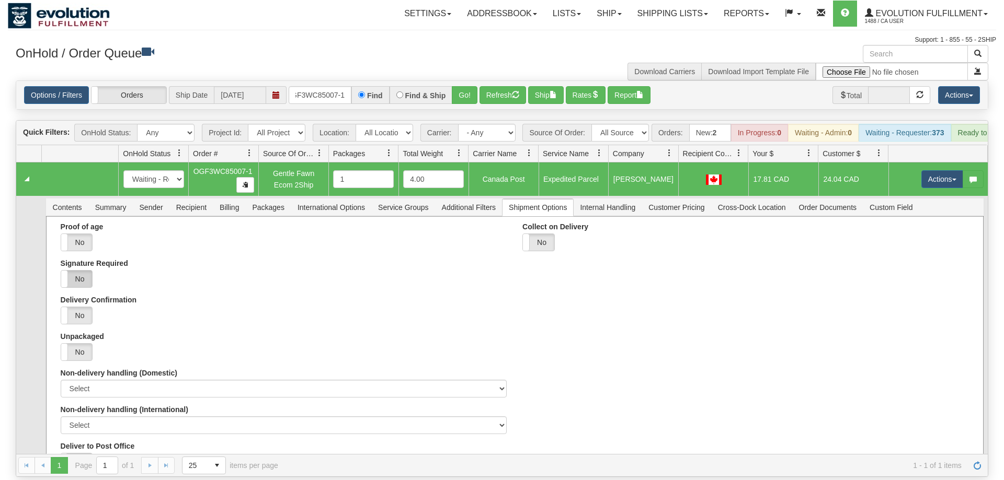
click at [85, 271] on label "No" at bounding box center [76, 279] width 31 height 17
click at [260, 259] on div "Signature Required Yes No" at bounding box center [284, 273] width 446 height 29
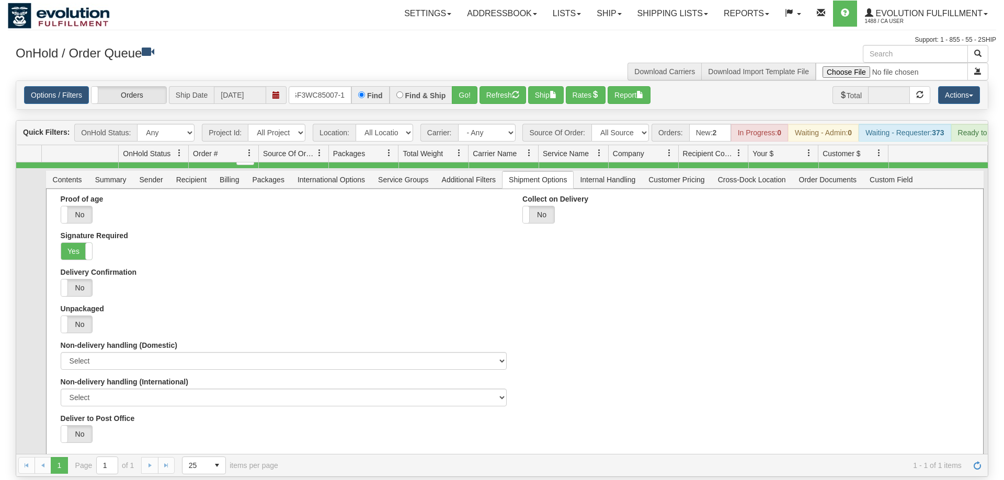
scroll to position [78, 0]
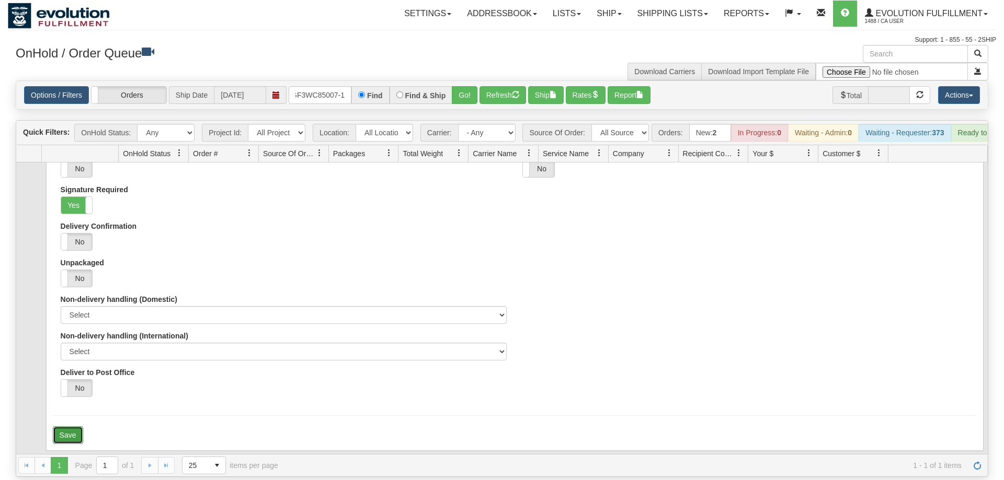
click at [62, 427] on button "Save" at bounding box center [68, 436] width 30 height 18
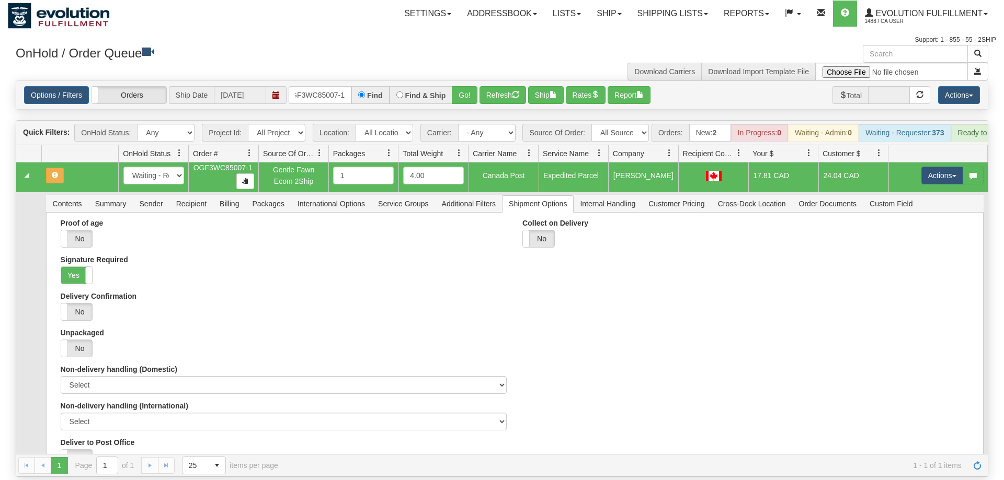
scroll to position [0, 0]
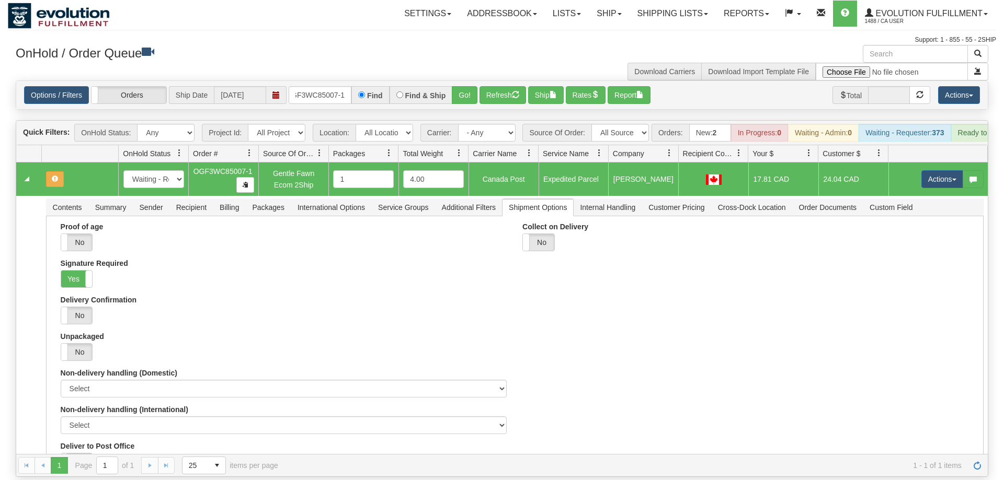
click at [918, 163] on td "Actions Open Refresh Rates Rate All Services Ship Delete Edit Items" at bounding box center [937, 179] width 99 height 33
click at [921, 170] on button "Actions" at bounding box center [942, 179] width 42 height 18
click at [911, 209] on span "Refresh Rates" at bounding box center [916, 213] width 54 height 8
click at [931, 170] on button "Actions" at bounding box center [942, 179] width 42 height 18
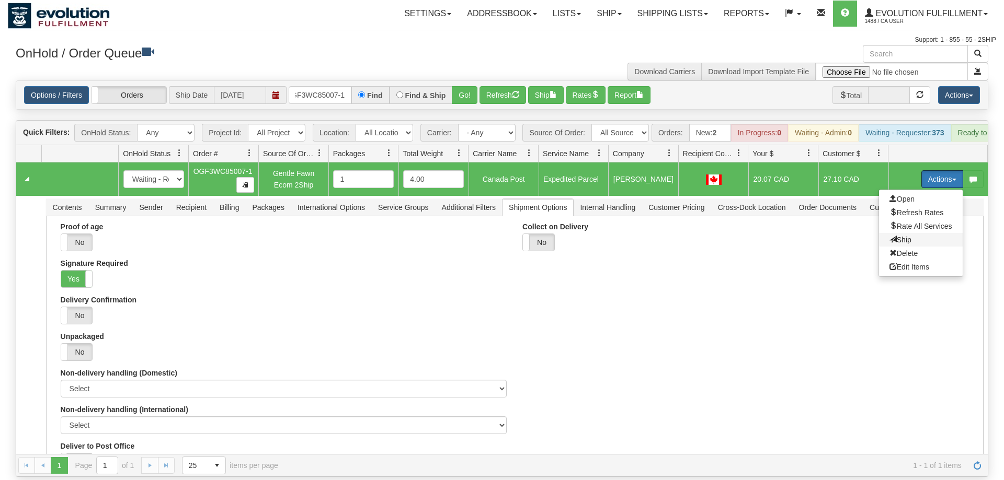
click at [908, 236] on span "Ship" at bounding box center [900, 240] width 22 height 8
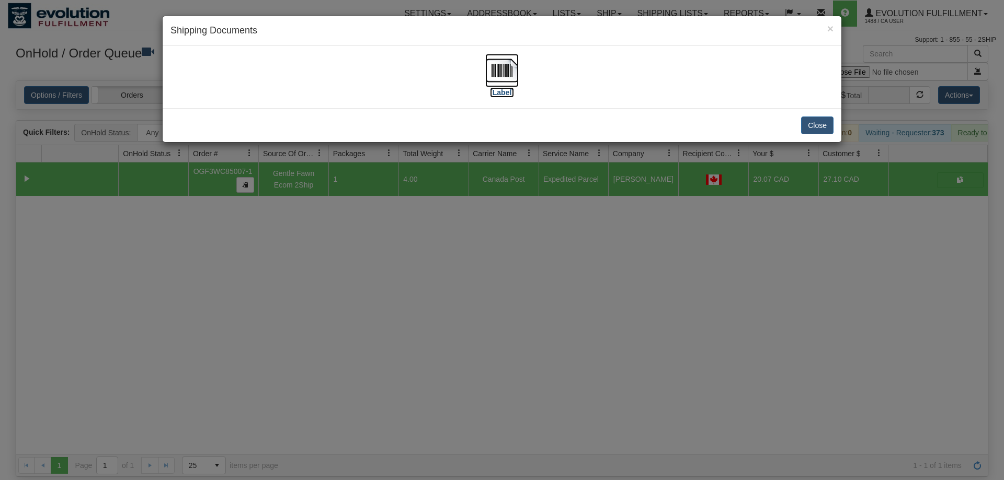
click at [501, 68] on img at bounding box center [501, 70] width 33 height 33
drag, startPoint x: 397, startPoint y: 262, endPoint x: 309, endPoint y: 117, distance: 170.1
click at [390, 252] on div "× Shipping Documents [Label] Close" at bounding box center [502, 240] width 1004 height 480
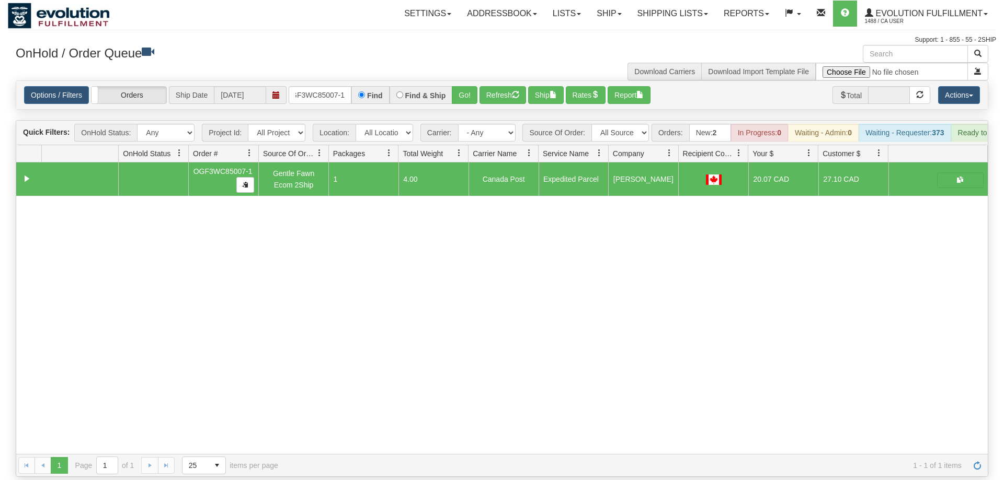
click at [319, 91] on div "Options / Filters Group Shipments Orders Ship Date [DATE] OGF3WC85007-1 Find Fi…" at bounding box center [501, 95] width 971 height 28
click at [318, 86] on input "OGF3WC85007-1" at bounding box center [320, 95] width 63 height 18
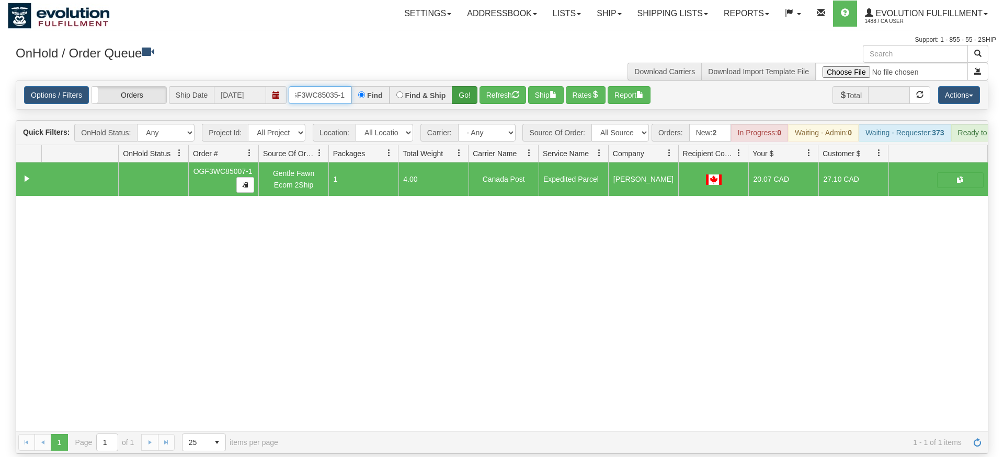
type input "OGF3WC85035-1"
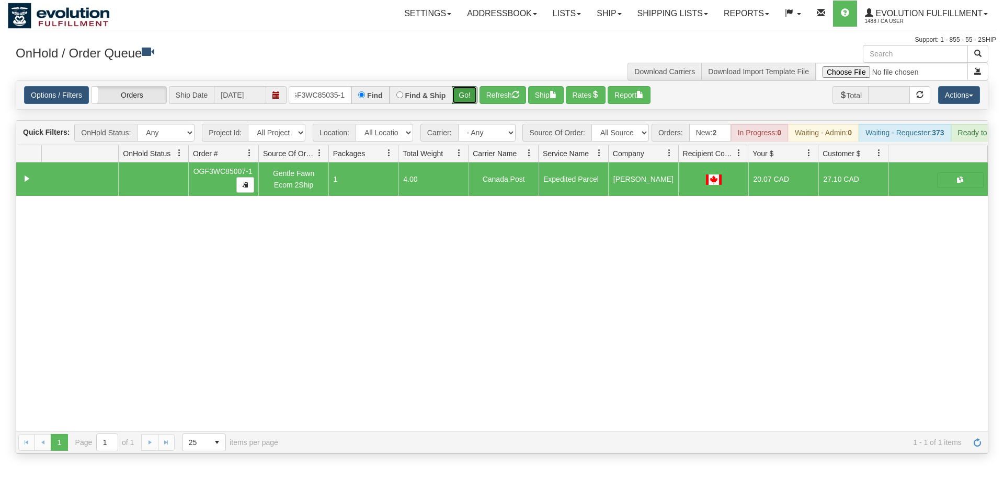
drag, startPoint x: 468, startPoint y: 80, endPoint x: 463, endPoint y: 91, distance: 11.5
click at [468, 102] on div "Is equal to Is not equal to Contains Does not contains CAD USD EUR ZAR [PERSON_…" at bounding box center [502, 267] width 988 height 374
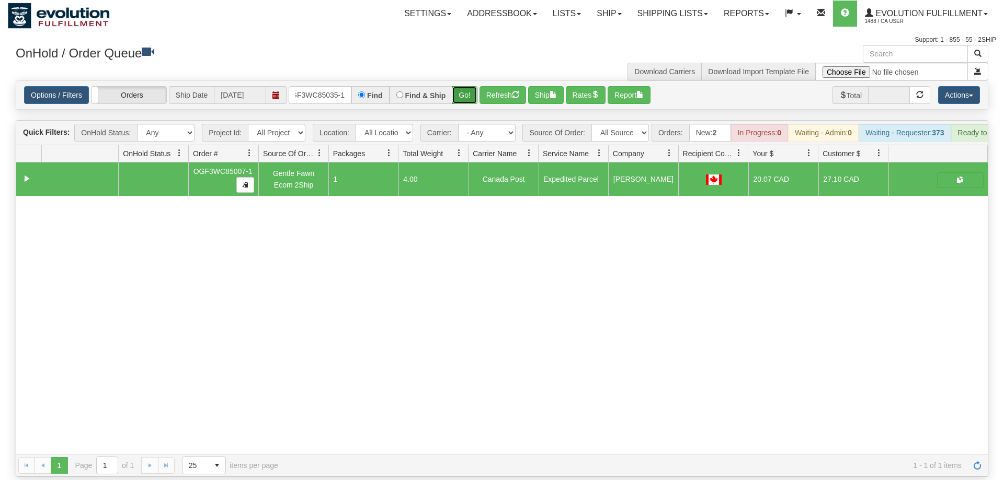
click at [468, 86] on button "Go!" at bounding box center [465, 95] width 26 height 18
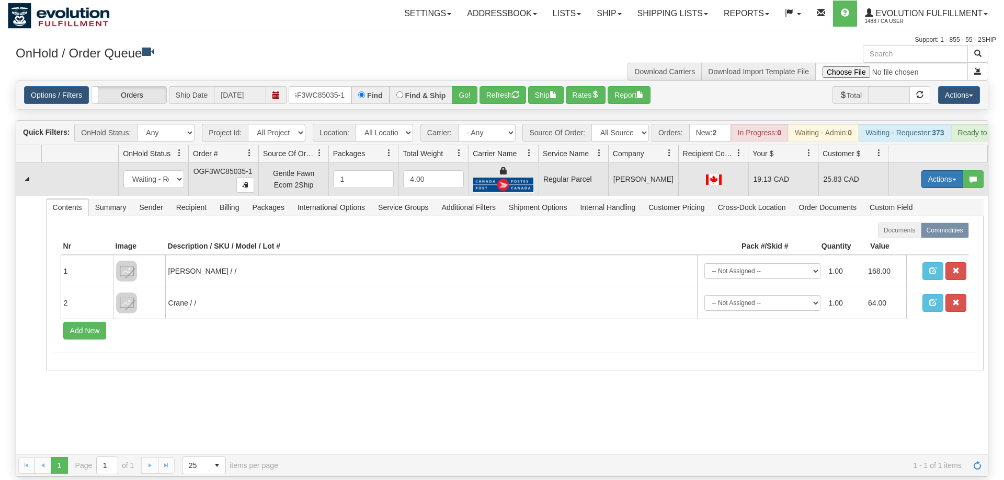
click at [931, 170] on button "Actions" at bounding box center [942, 179] width 42 height 18
click at [920, 222] on span "Rate All Services" at bounding box center [920, 226] width 63 height 8
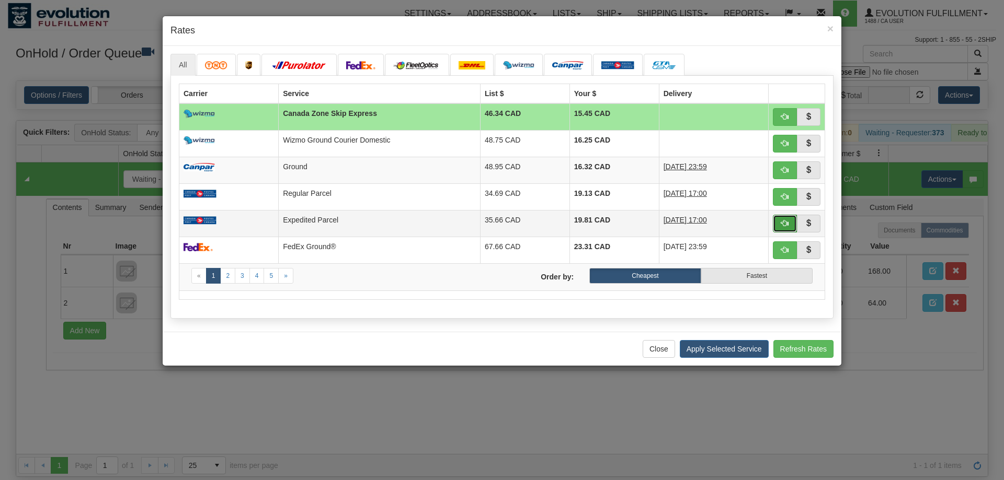
click at [787, 220] on span "button" at bounding box center [784, 223] width 7 height 7
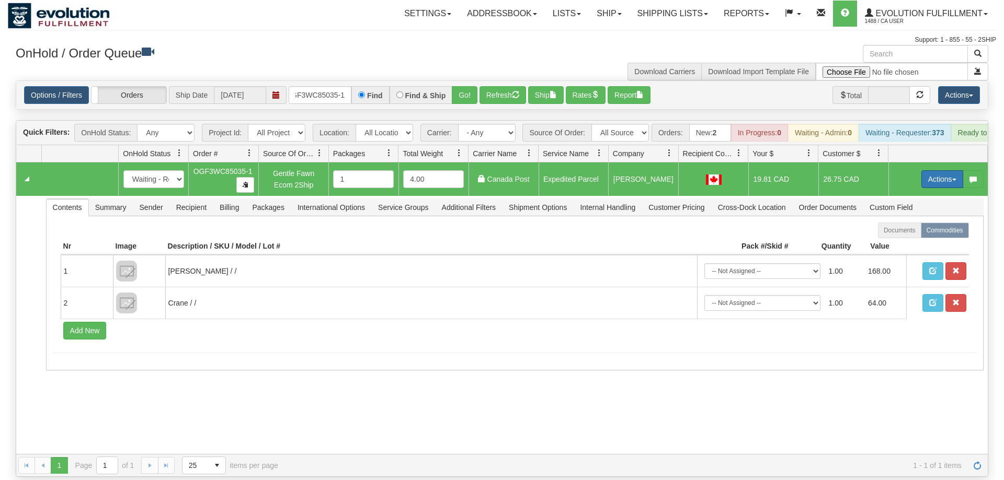
click at [925, 170] on button "Actions" at bounding box center [942, 179] width 42 height 18
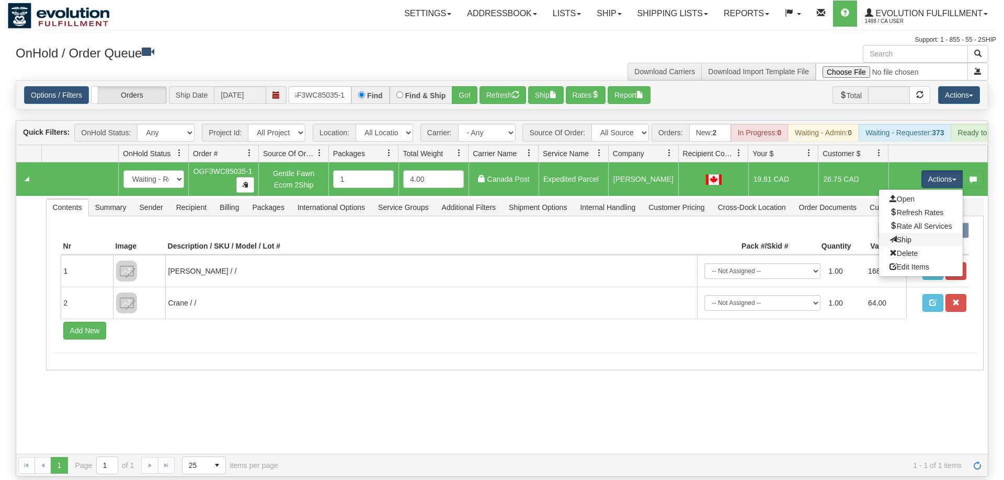
click at [917, 233] on link "Ship" at bounding box center [921, 240] width 84 height 14
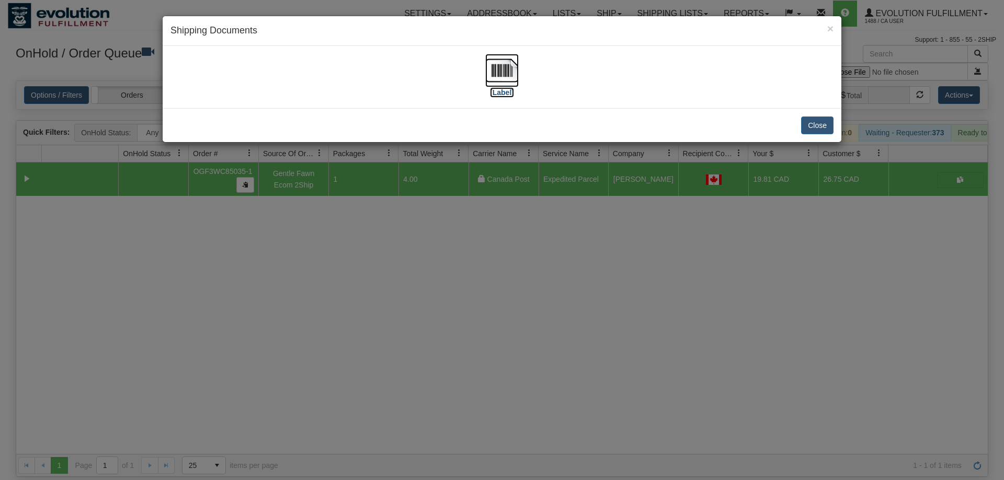
click at [486, 62] on img at bounding box center [501, 70] width 33 height 33
drag, startPoint x: 476, startPoint y: 265, endPoint x: 450, endPoint y: 232, distance: 42.8
click at [476, 266] on div "× Shipping Documents [Label] Close" at bounding box center [502, 240] width 1004 height 480
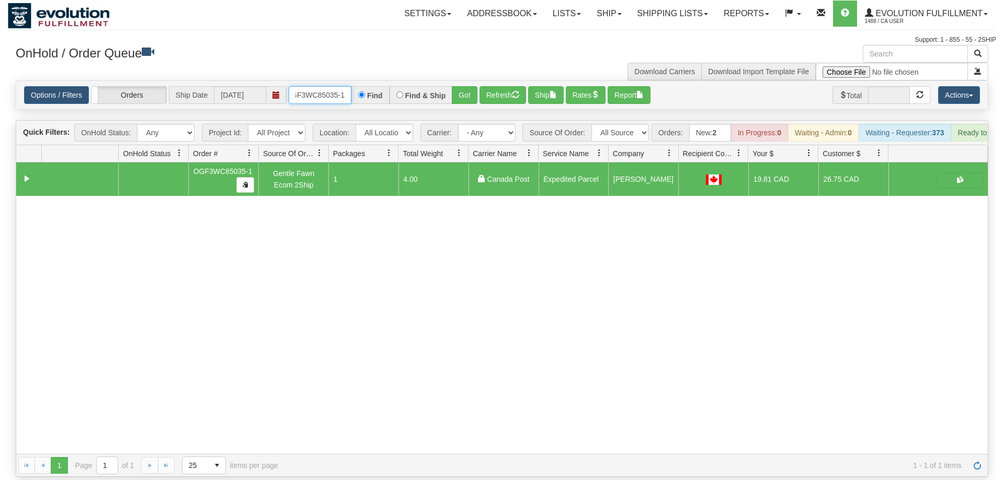
click at [308, 86] on input "OGF3WC85035-1" at bounding box center [320, 95] width 63 height 18
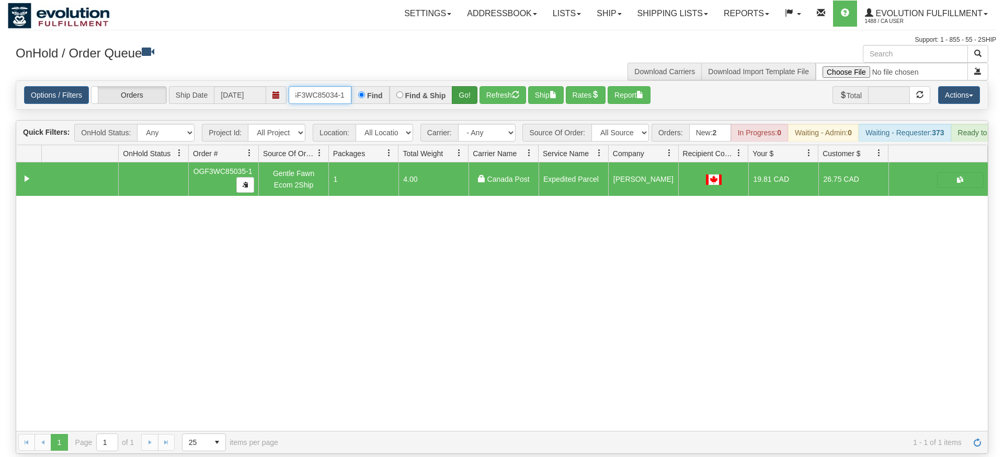
type input "oGF3WC85034-1"
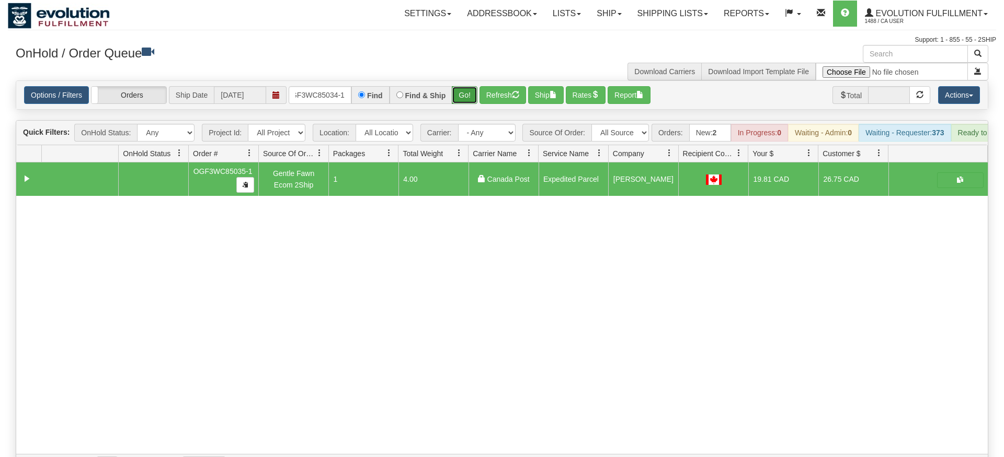
click at [470, 97] on div "Is equal to Is not equal to Contains Does not contains CAD USD EUR ZAR [PERSON_…" at bounding box center [502, 278] width 988 height 397
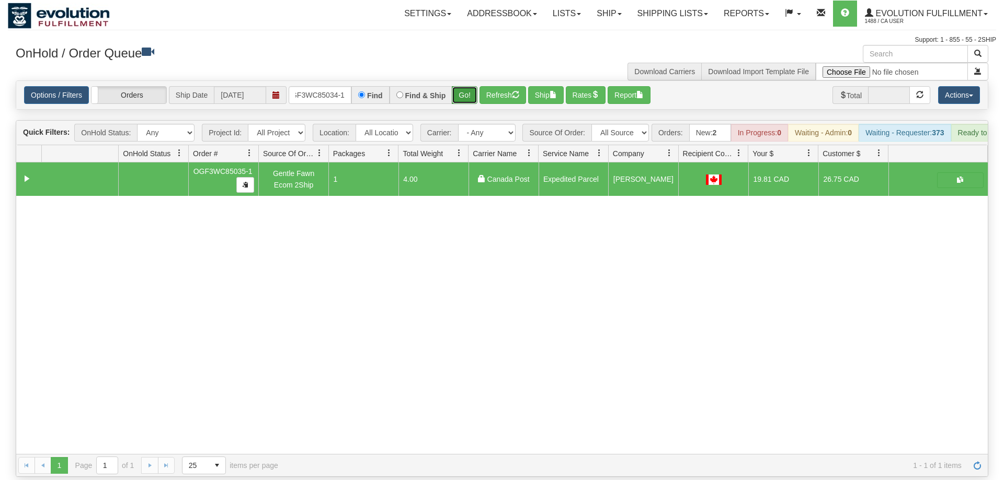
click at [461, 86] on button "Go!" at bounding box center [465, 95] width 26 height 18
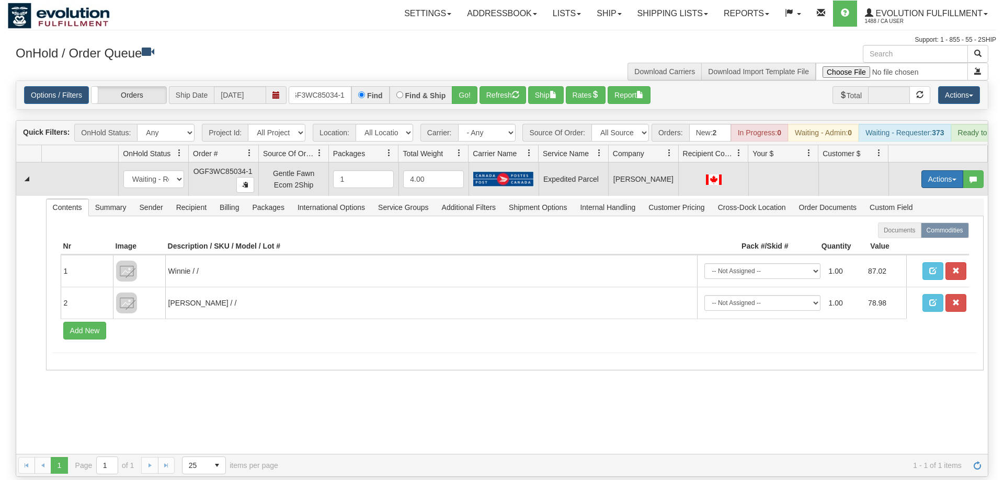
click at [935, 170] on button "Actions" at bounding box center [942, 179] width 42 height 18
click at [910, 222] on span "Rate All Services" at bounding box center [920, 226] width 63 height 8
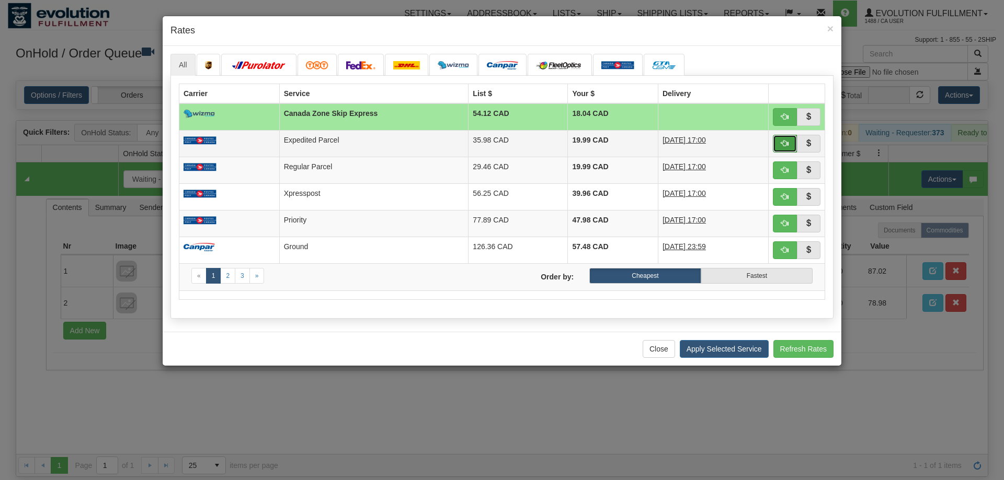
click at [786, 142] on span "button" at bounding box center [784, 143] width 7 height 7
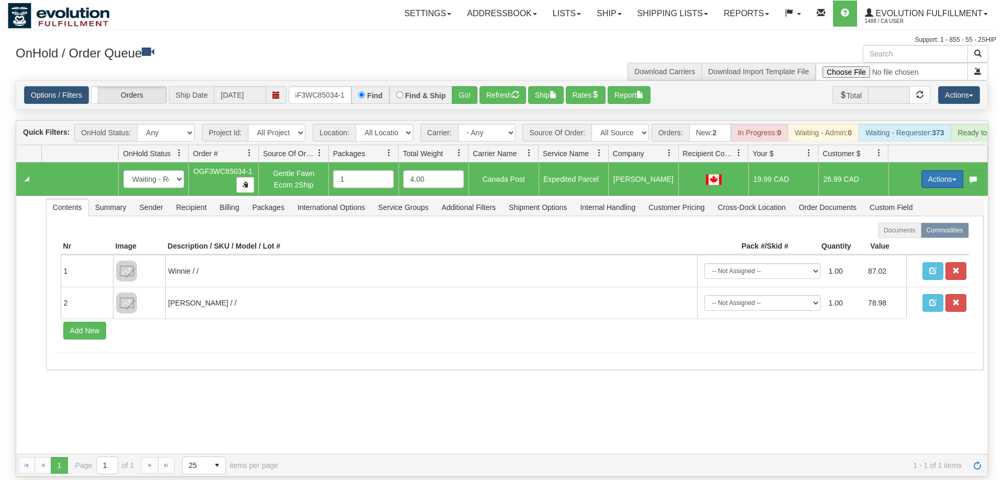
click at [939, 170] on button "Actions" at bounding box center [942, 179] width 42 height 18
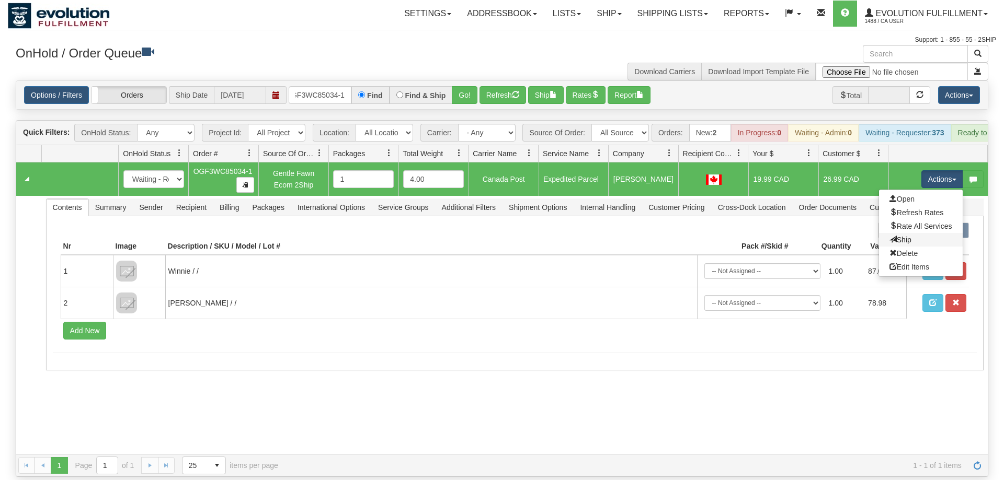
click at [920, 233] on link "Ship" at bounding box center [921, 240] width 84 height 14
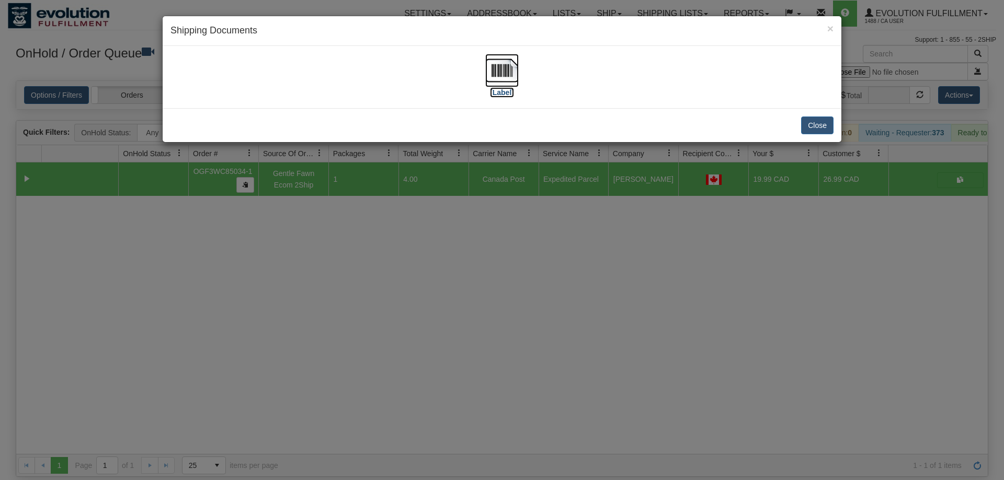
click at [500, 86] on img at bounding box center [501, 70] width 33 height 33
click at [478, 292] on div "× Shipping Documents [Label] Close" at bounding box center [502, 240] width 1004 height 480
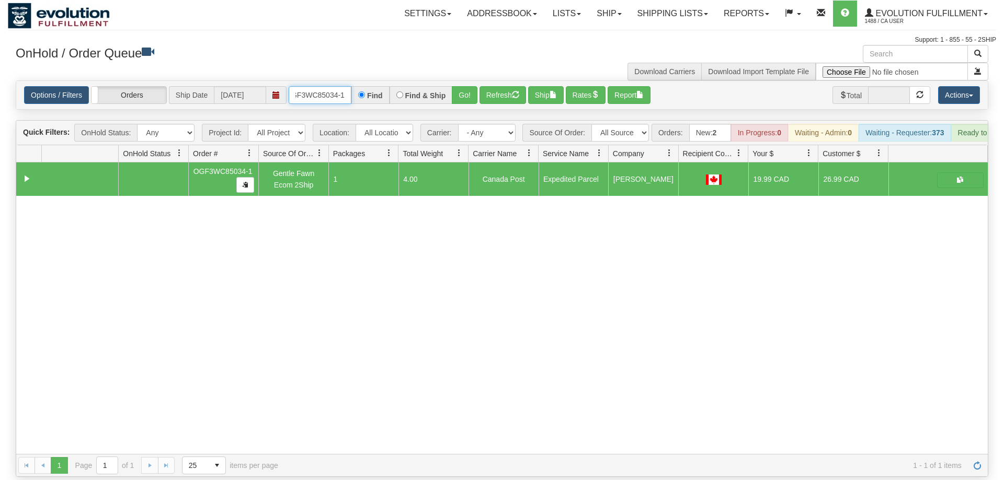
click at [305, 86] on input "oGF3WC85034-1" at bounding box center [320, 95] width 63 height 18
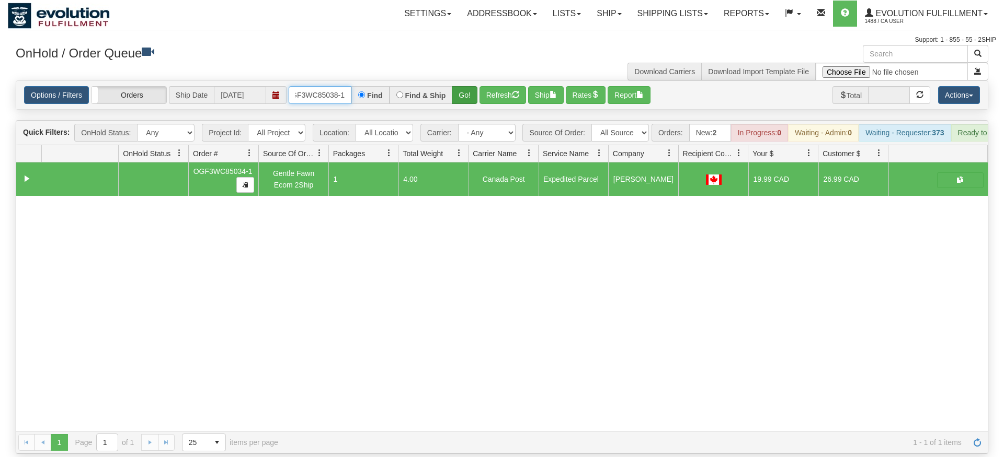
type input "OGF3WC85038-1"
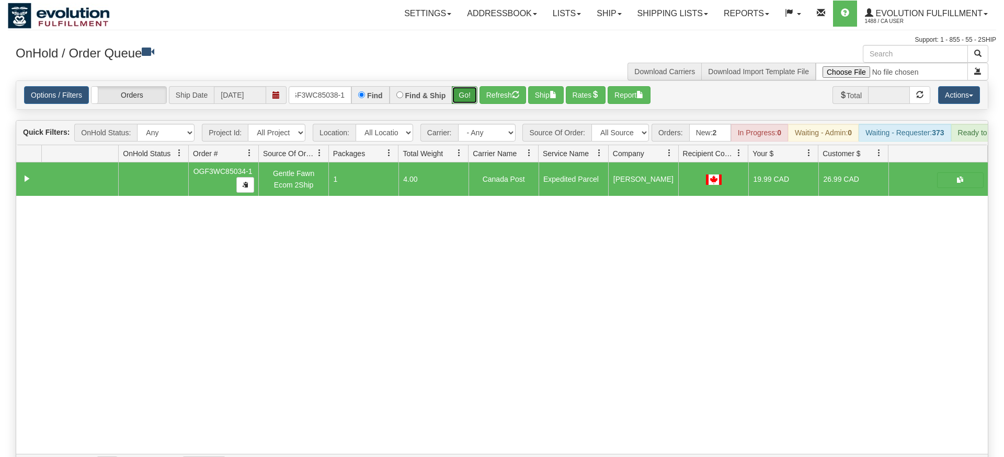
click at [463, 99] on div "Is equal to Is not equal to Contains Does not contains CAD USD EUR ZAR [PERSON_…" at bounding box center [502, 278] width 988 height 397
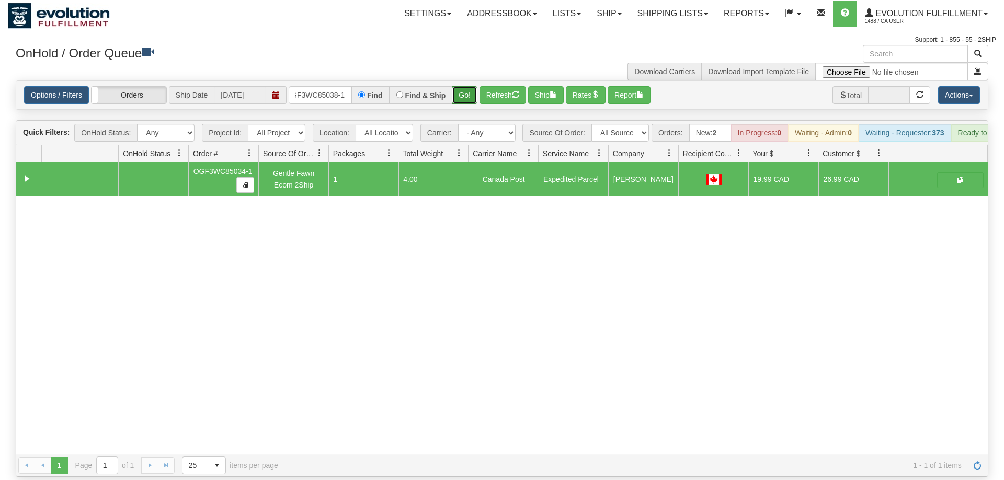
click at [465, 86] on button "Go!" at bounding box center [465, 95] width 26 height 18
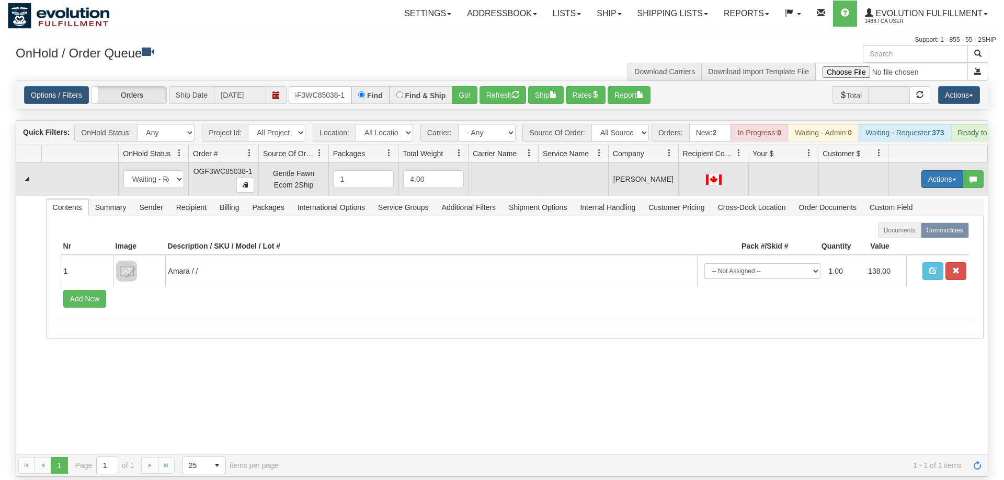
click at [922, 170] on button "Actions" at bounding box center [942, 179] width 42 height 18
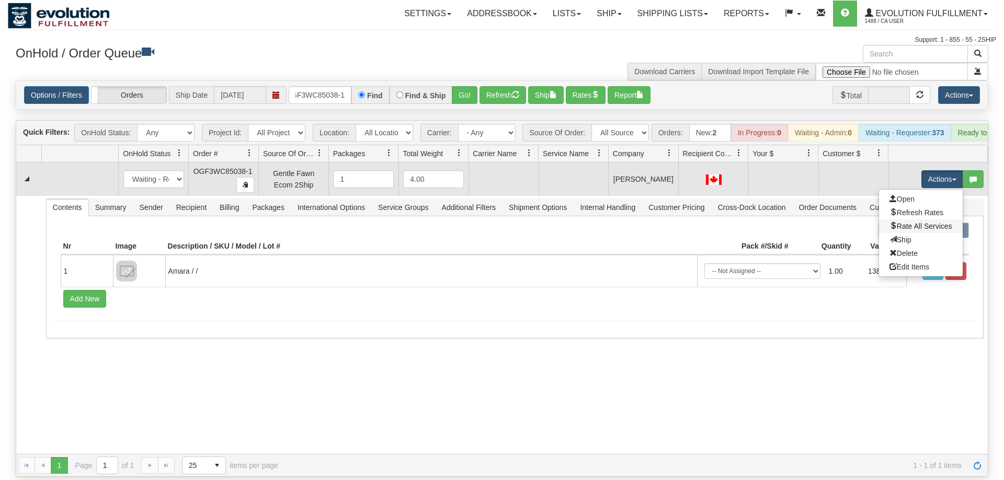
click at [916, 220] on link "Rate All Services" at bounding box center [921, 227] width 84 height 14
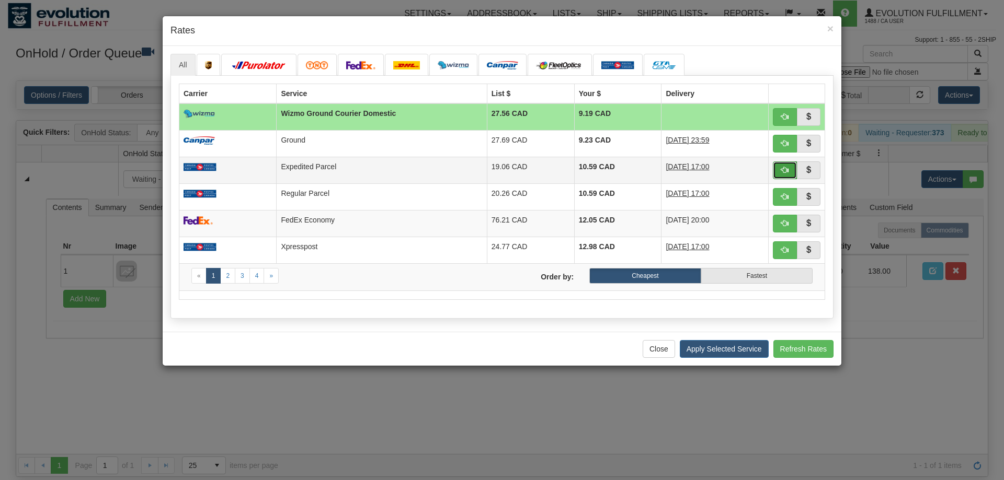
click at [789, 169] on button "button" at bounding box center [785, 171] width 24 height 18
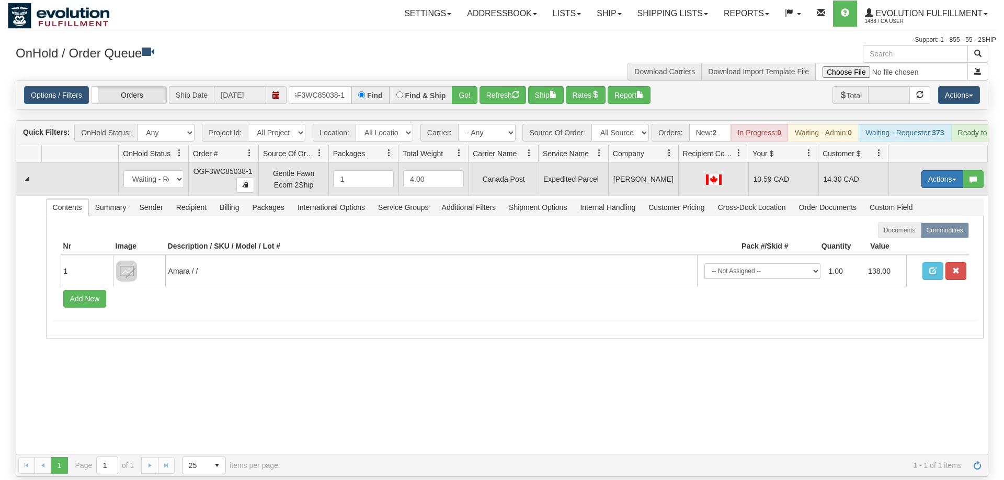
click at [940, 170] on button "Actions" at bounding box center [942, 179] width 42 height 18
click at [930, 222] on span "Rate All Services" at bounding box center [920, 226] width 63 height 8
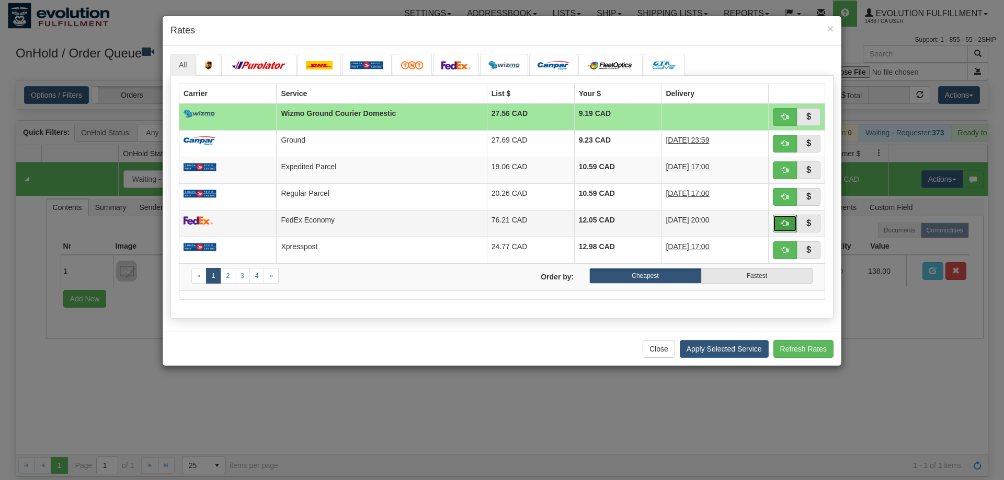
click at [785, 226] on span "button" at bounding box center [784, 223] width 7 height 7
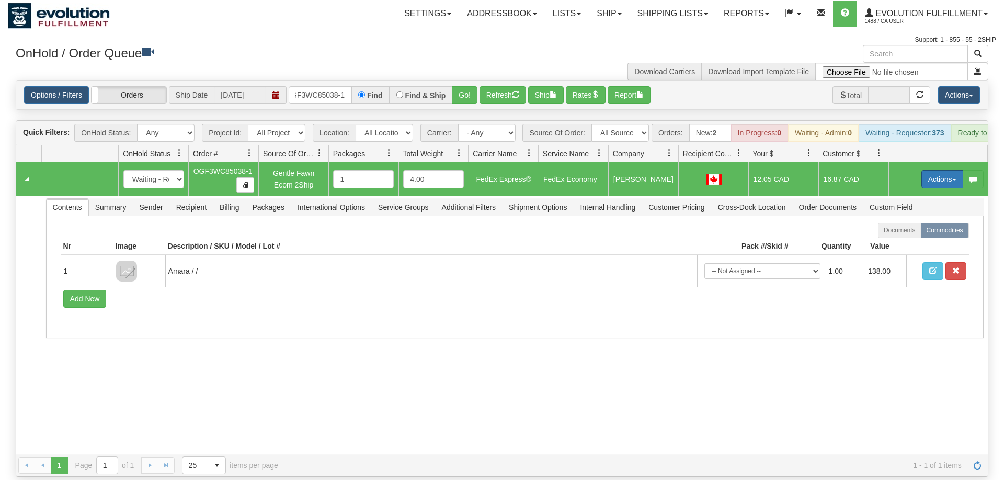
click at [942, 170] on button "Actions" at bounding box center [942, 179] width 42 height 18
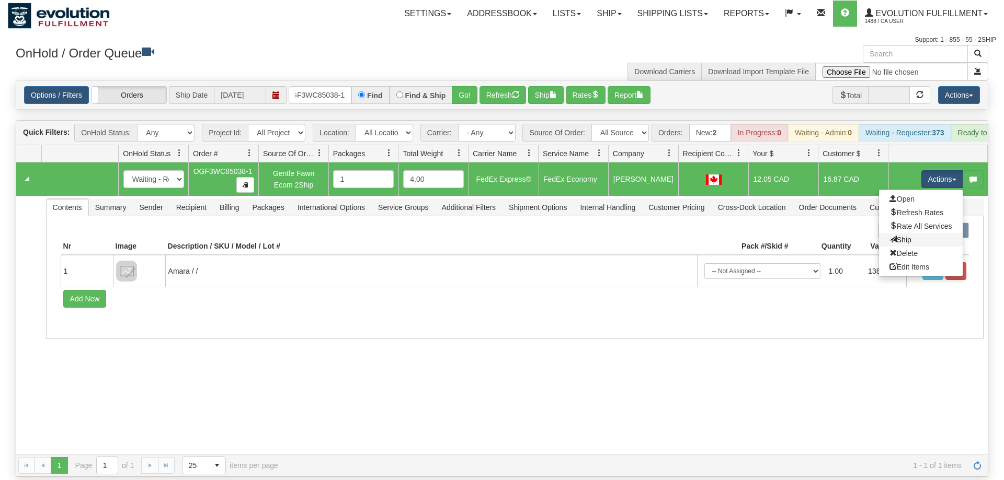
click at [923, 233] on link "Ship" at bounding box center [921, 240] width 84 height 14
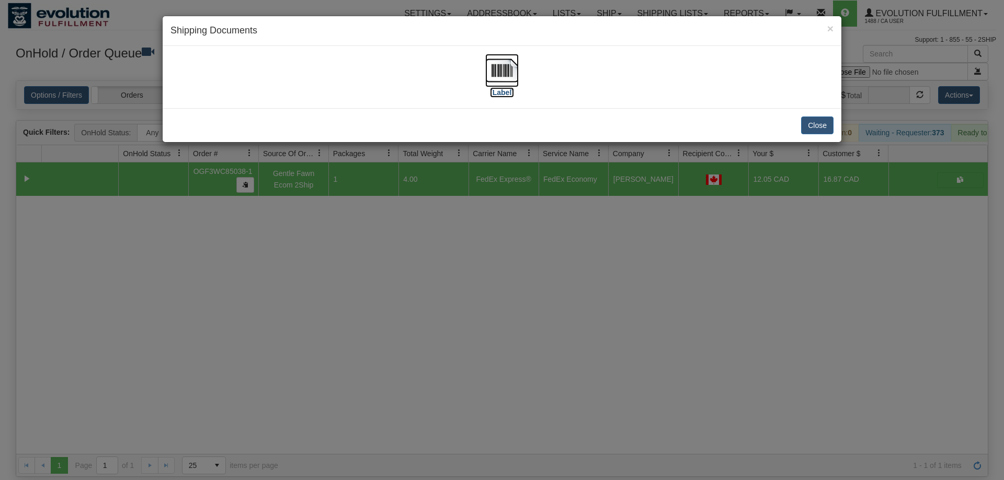
click at [505, 80] on img at bounding box center [501, 70] width 33 height 33
click at [305, 268] on div "× Shipping Documents [Label] Close" at bounding box center [502, 240] width 1004 height 480
